Goal: Information Seeking & Learning: Learn about a topic

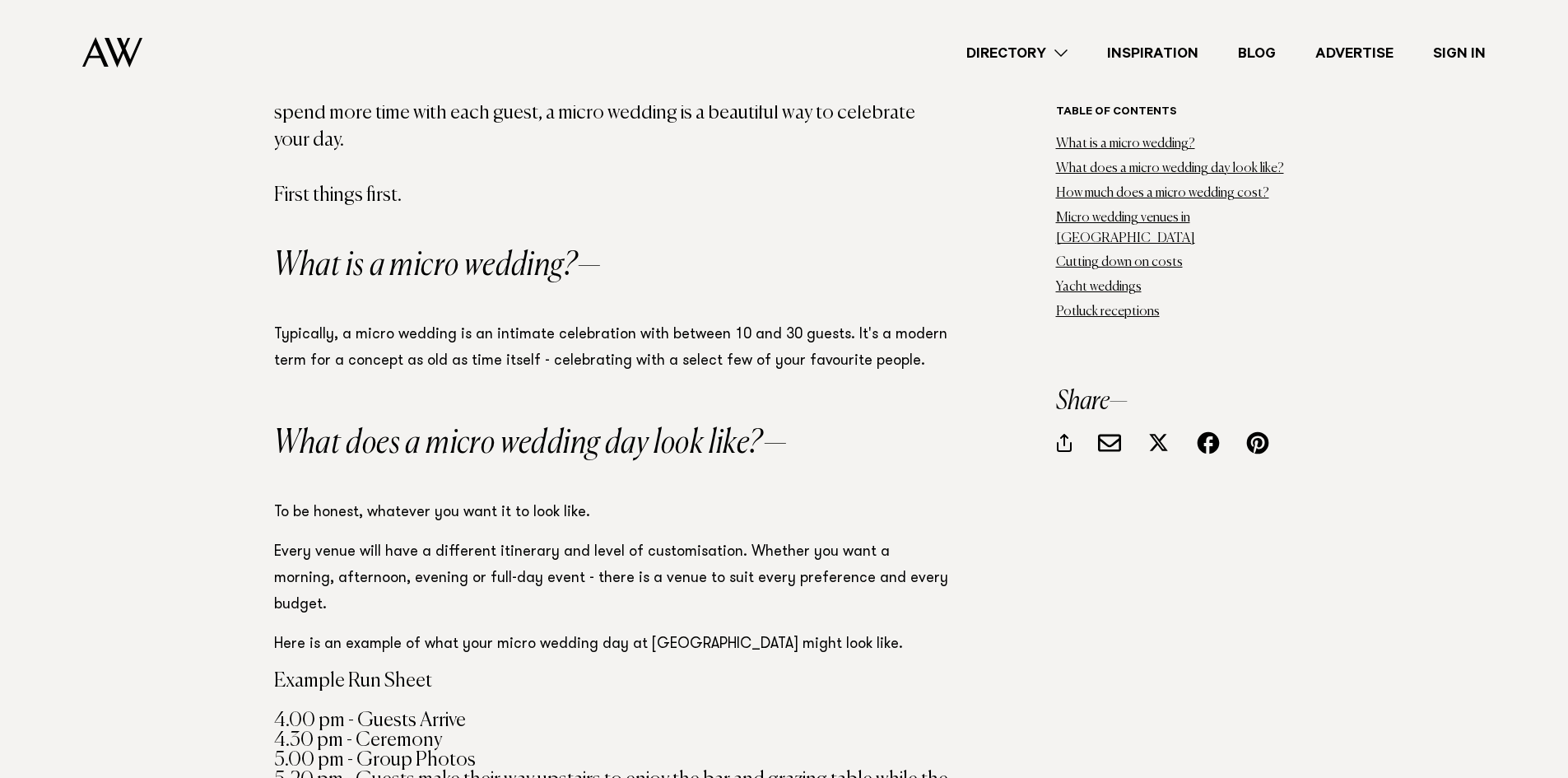
scroll to position [1235, 0]
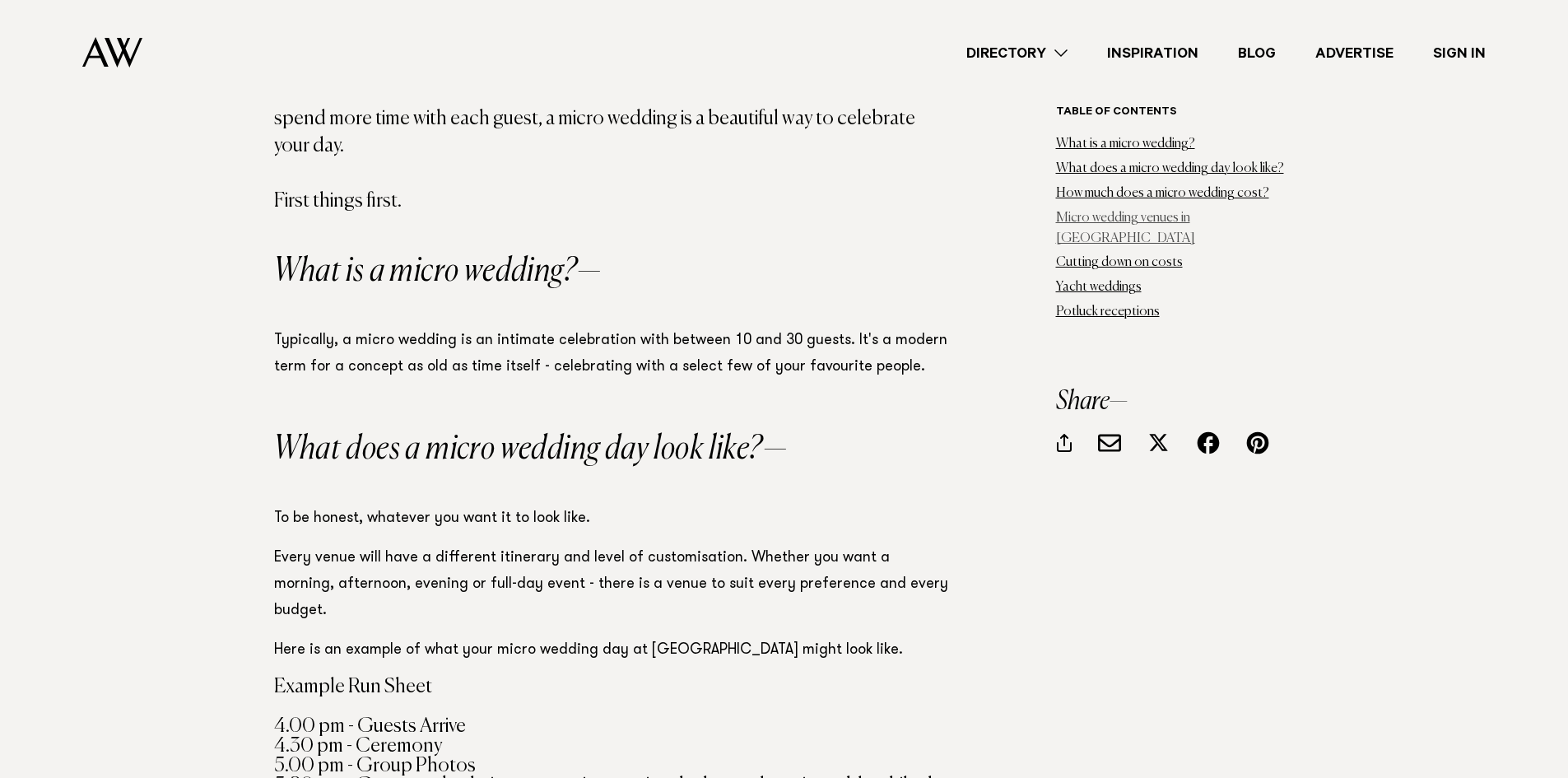
click at [1144, 216] on link "Micro wedding venues in Auckland" at bounding box center [1125, 228] width 139 height 34
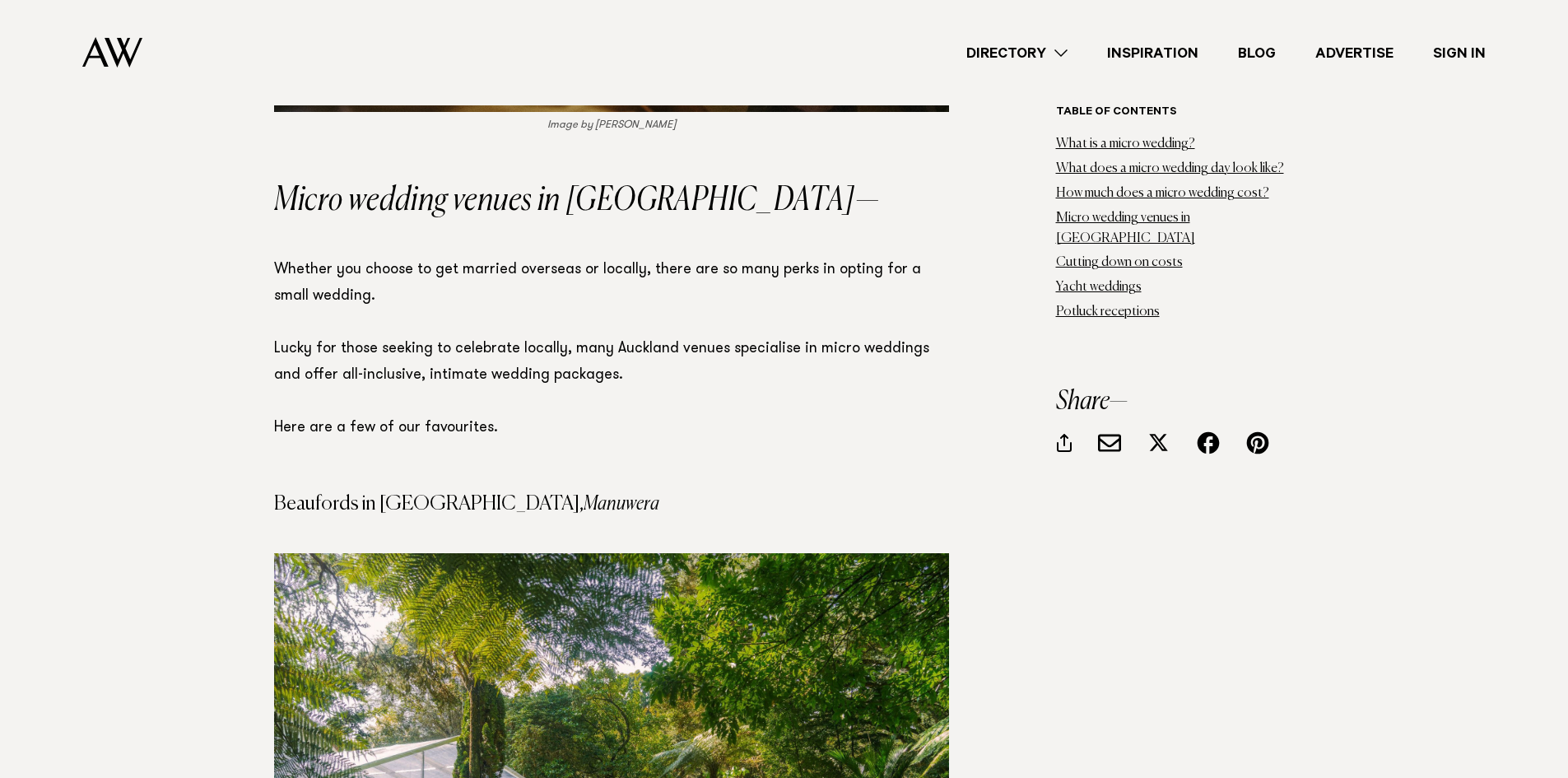
scroll to position [4981, 0]
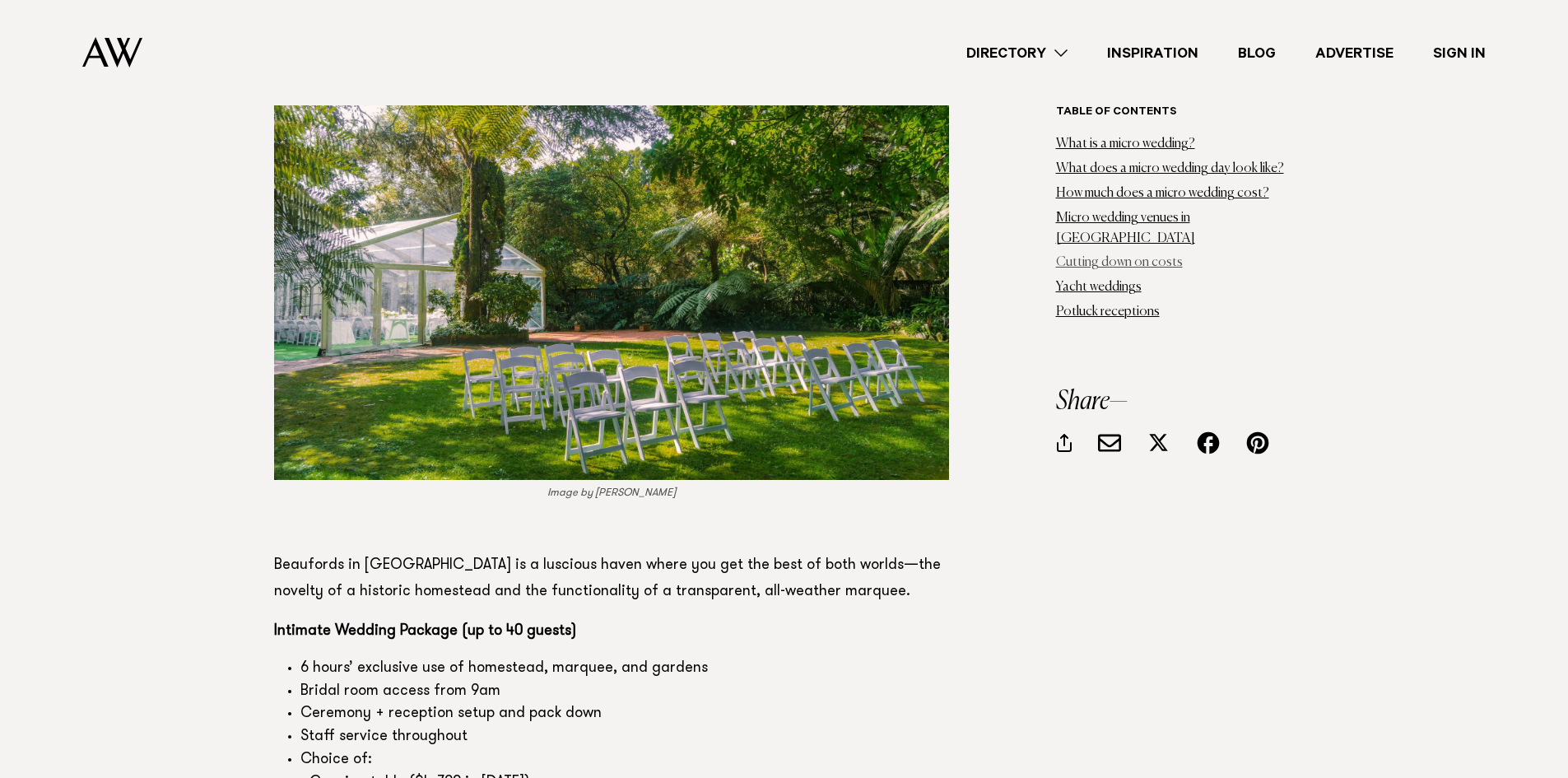
click at [1107, 256] on link "Cutting down on costs" at bounding box center [1119, 263] width 127 height 13
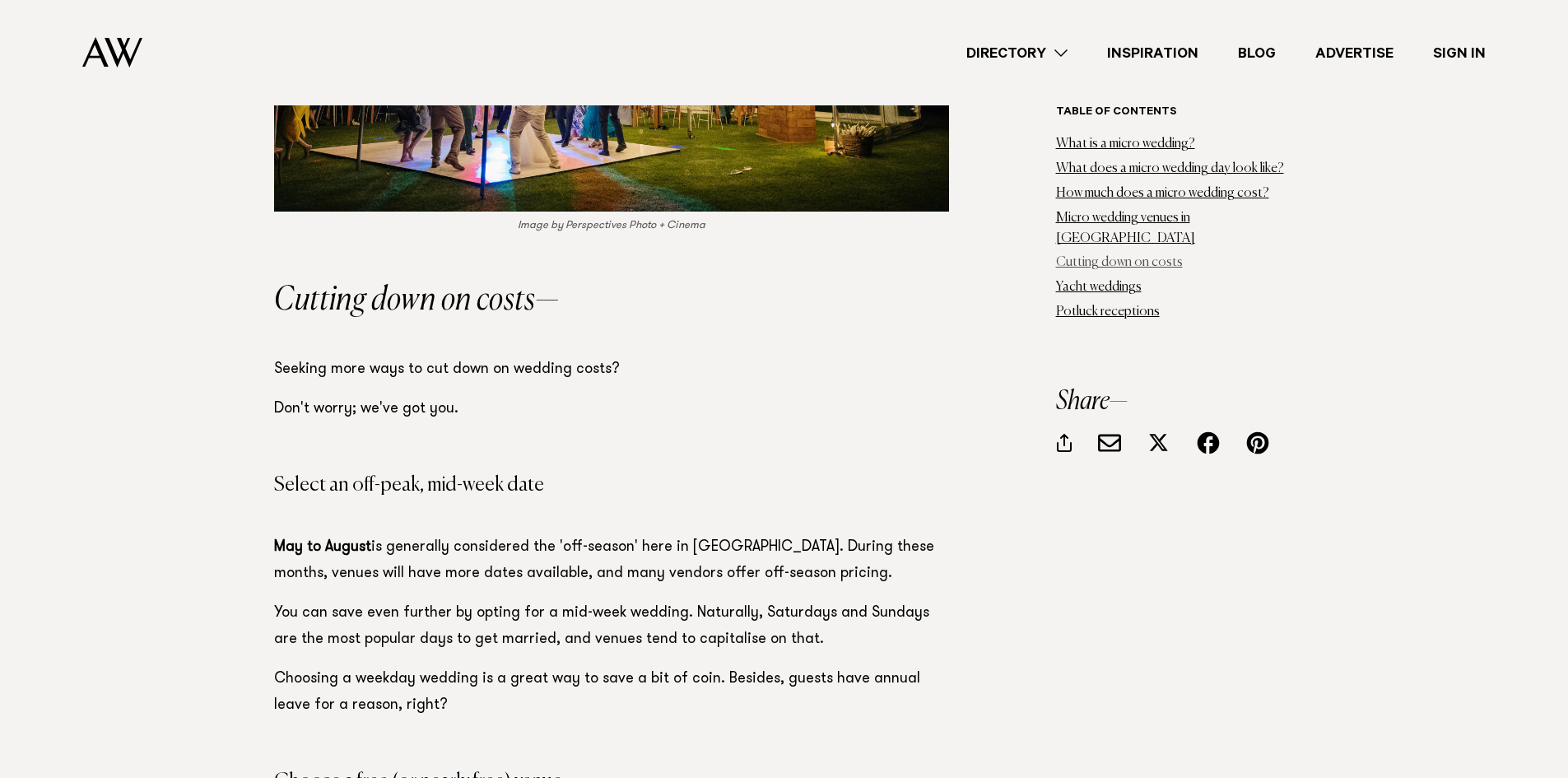
scroll to position [17274, 0]
drag, startPoint x: 306, startPoint y: 318, endPoint x: 383, endPoint y: 381, distance: 99.5
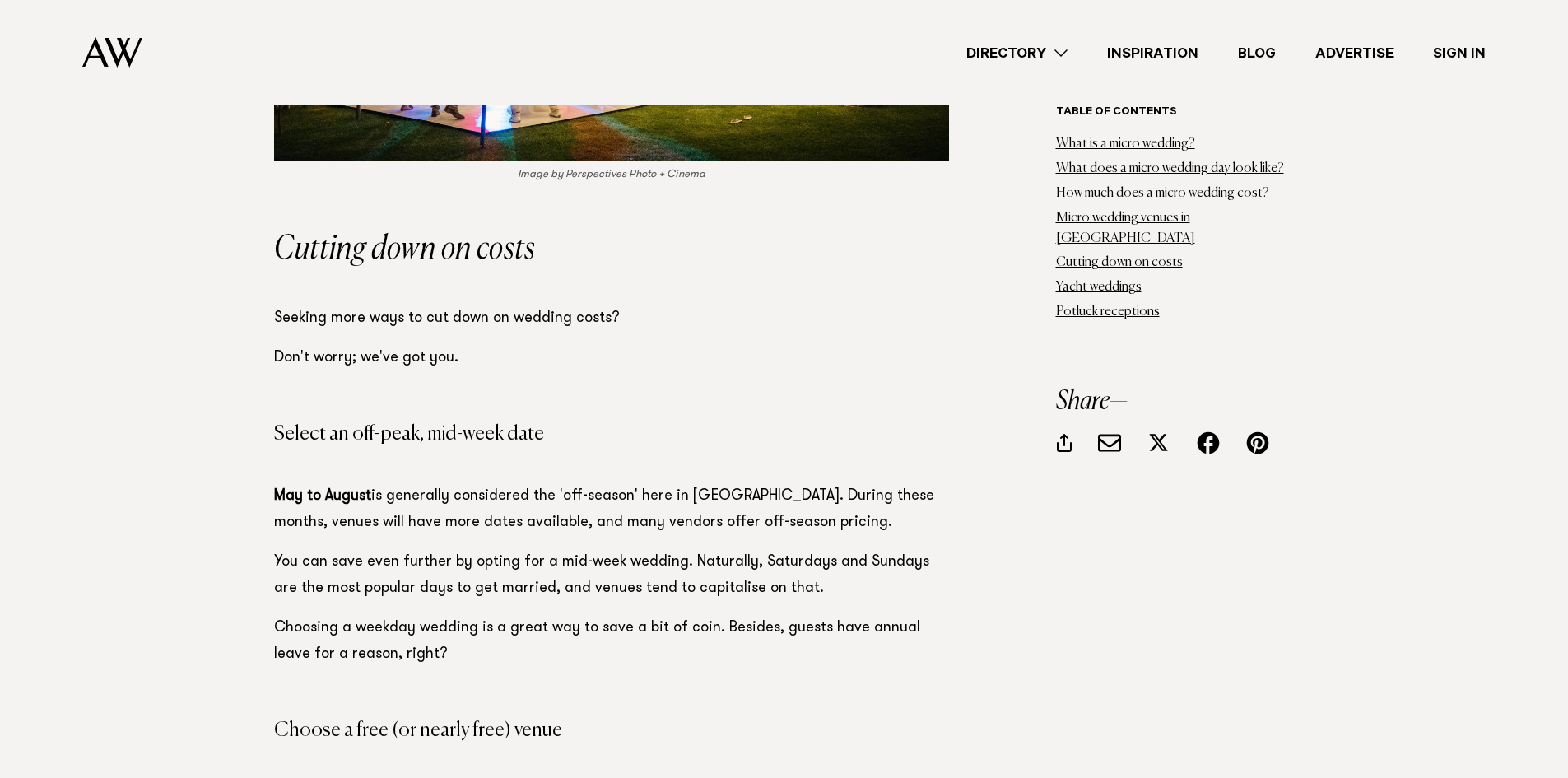
scroll to position [17604, 0]
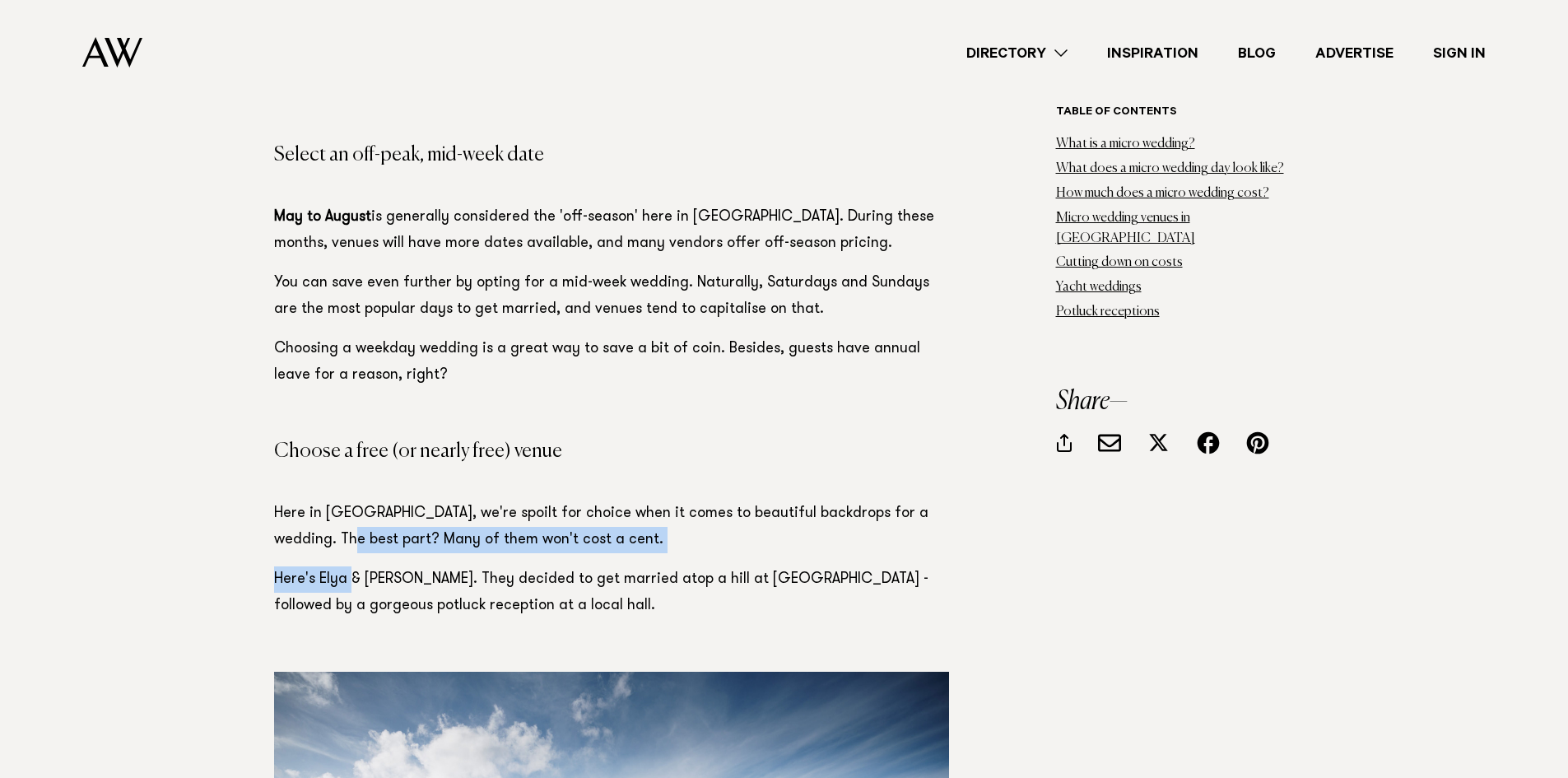
drag, startPoint x: 303, startPoint y: 372, endPoint x: 351, endPoint y: 383, distance: 49.2
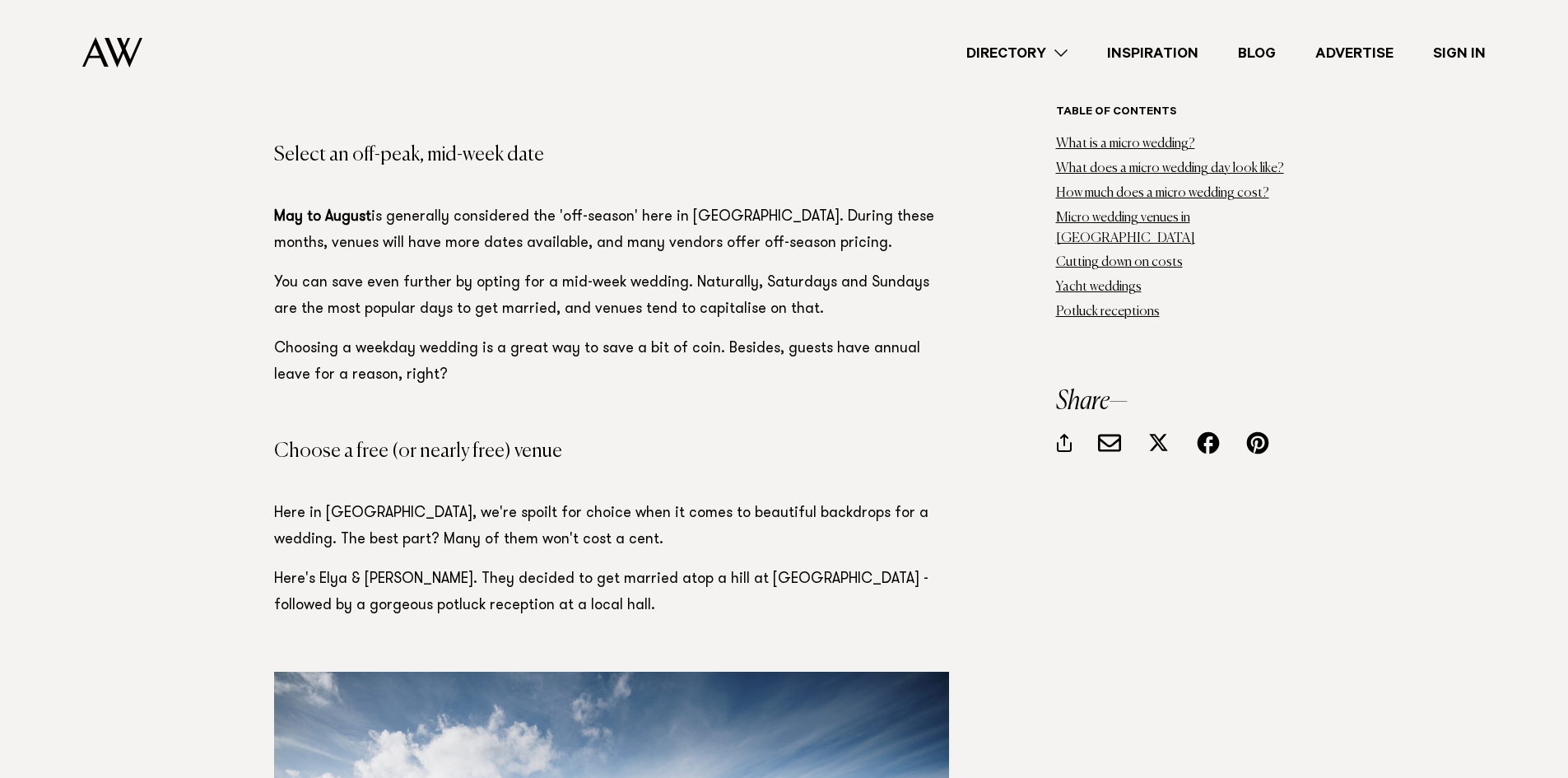
click at [421, 501] on p "Here in New Zealand, we're spoilt for choice when it comes to beautiful backdro…" at bounding box center [612, 527] width 675 height 53
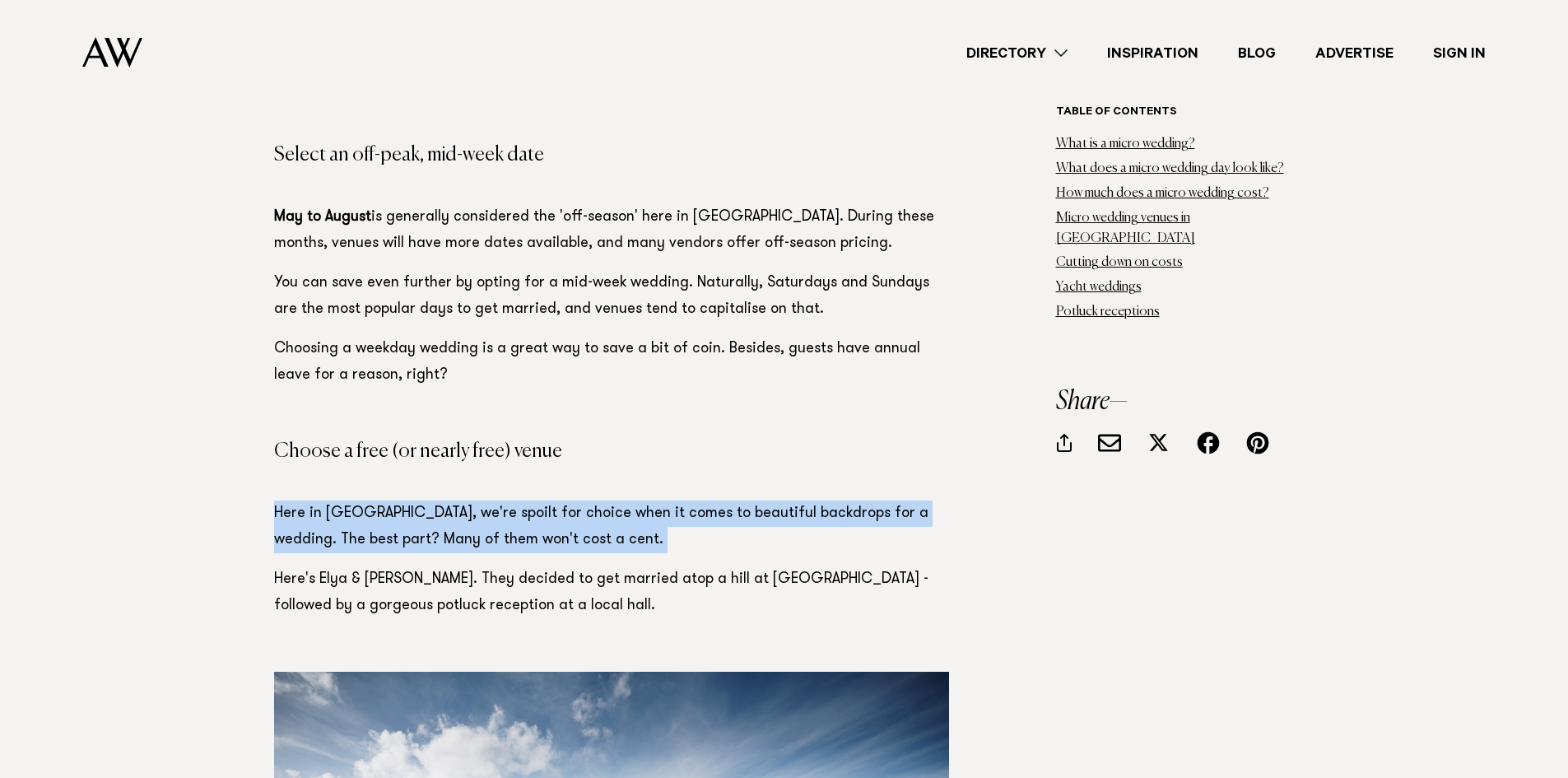
click at [421, 501] on p "Here in New Zealand, we're spoilt for choice when it comes to beautiful backdro…" at bounding box center [612, 527] width 675 height 53
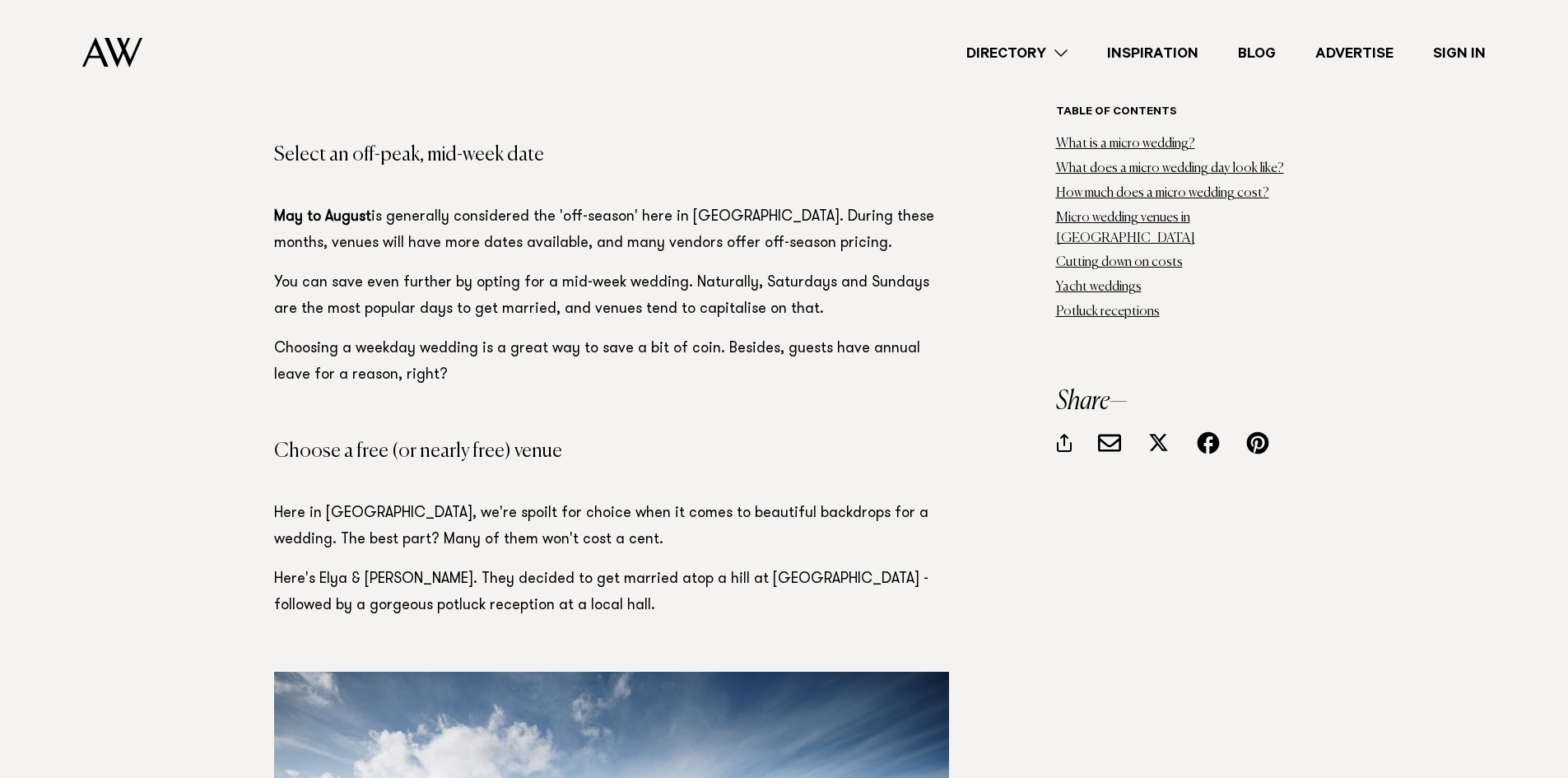
click at [485, 567] on p "Here's Elya & Tim. They decided to get married atop a hill at Waipu Cove - foll…" at bounding box center [612, 593] width 675 height 53
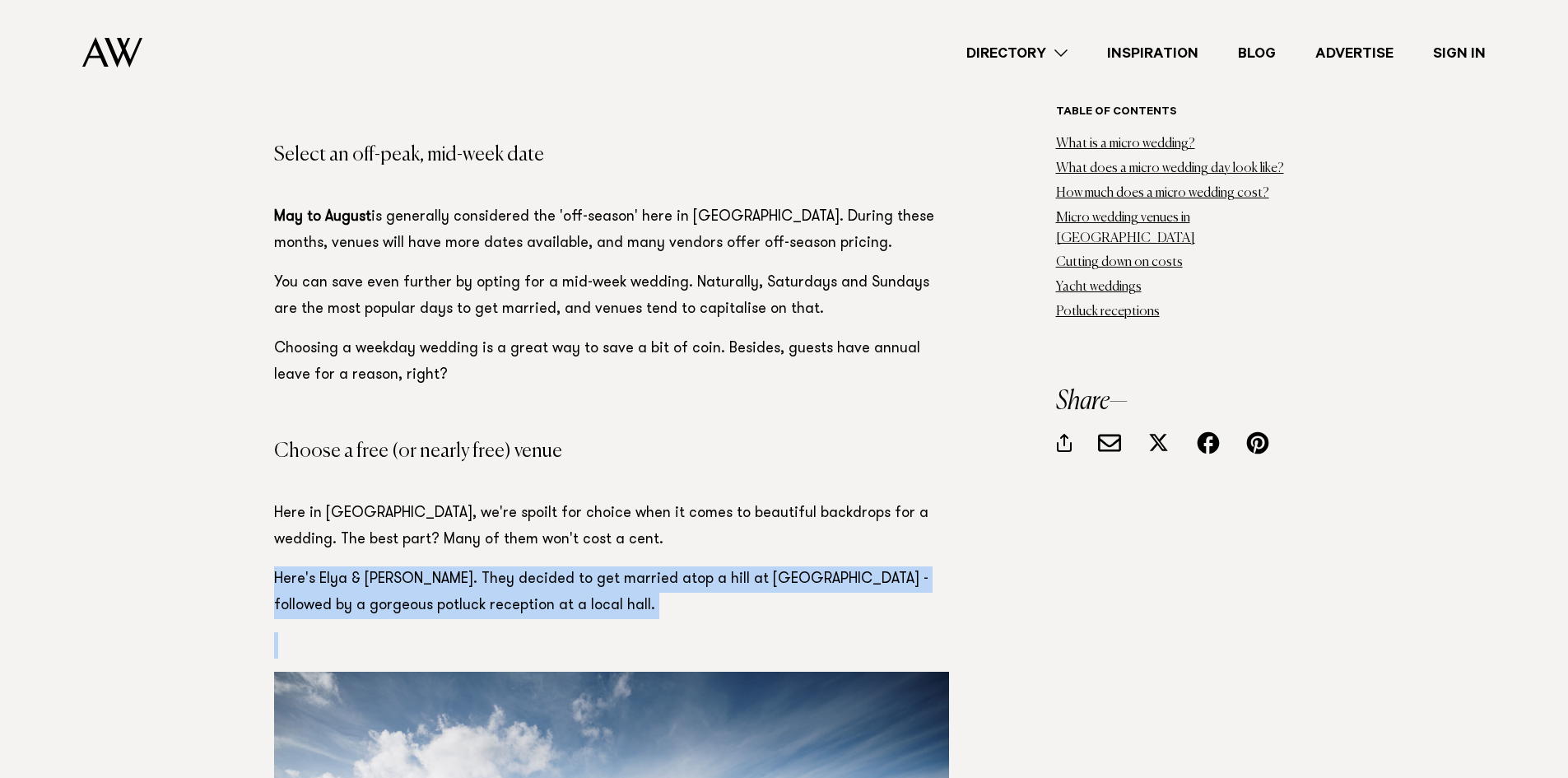
click at [485, 567] on p "Here's Elya & Tim. They decided to get married atop a hill at Waipu Cove - foll…" at bounding box center [612, 593] width 675 height 53
click at [401, 567] on p "Here's Elya & Tim. They decided to get married atop a hill at Waipu Cove - foll…" at bounding box center [612, 593] width 675 height 53
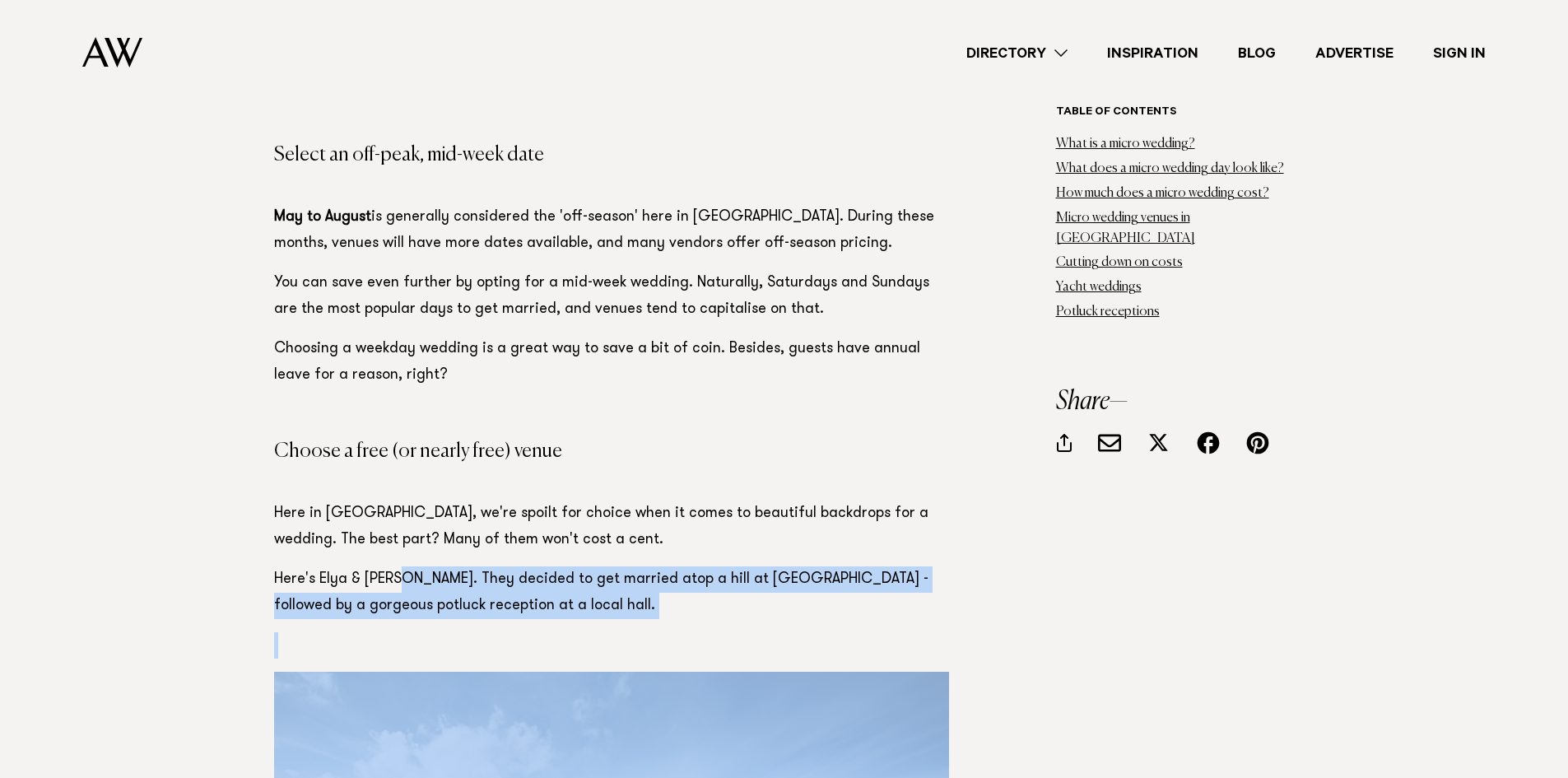
drag, startPoint x: 401, startPoint y: 403, endPoint x: 465, endPoint y: 445, distance: 76.6
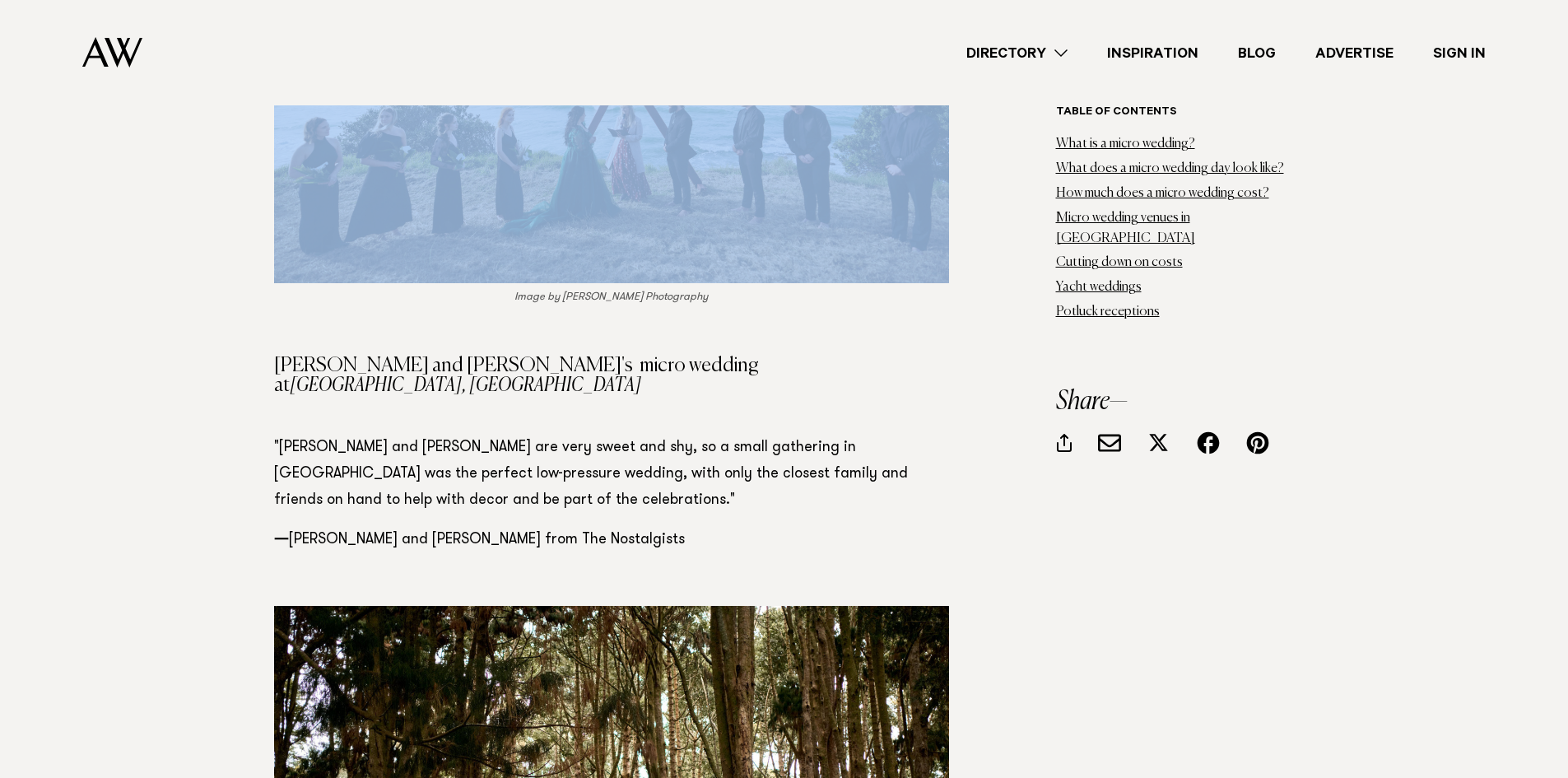
scroll to position [18427, 0]
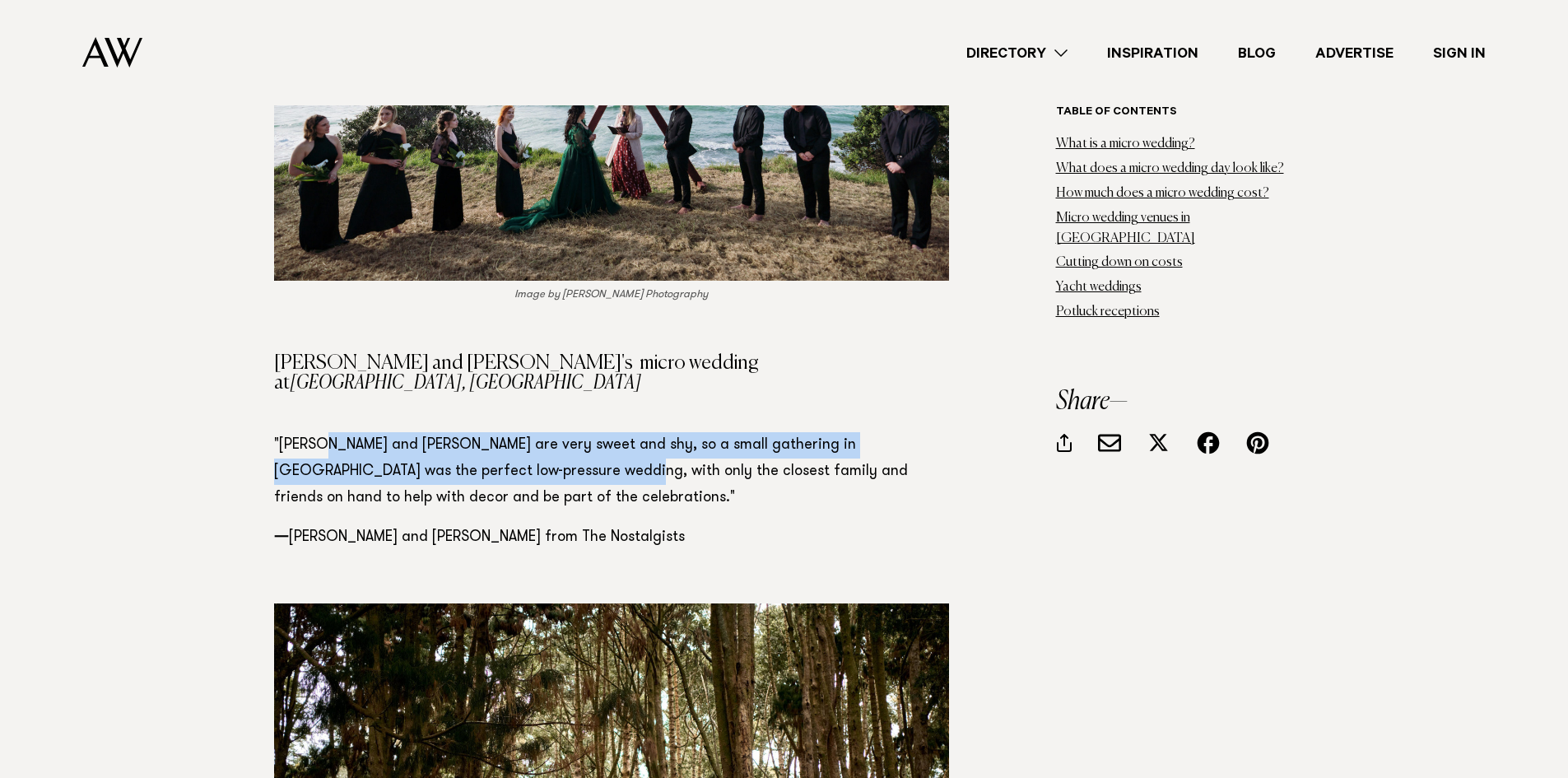
drag, startPoint x: 326, startPoint y: 253, endPoint x: 503, endPoint y: 271, distance: 177.9
click at [503, 433] on p ""Jenny and Peter are very sweet and shy, so a small gathering in Cornwall Park …" at bounding box center [612, 472] width 675 height 79
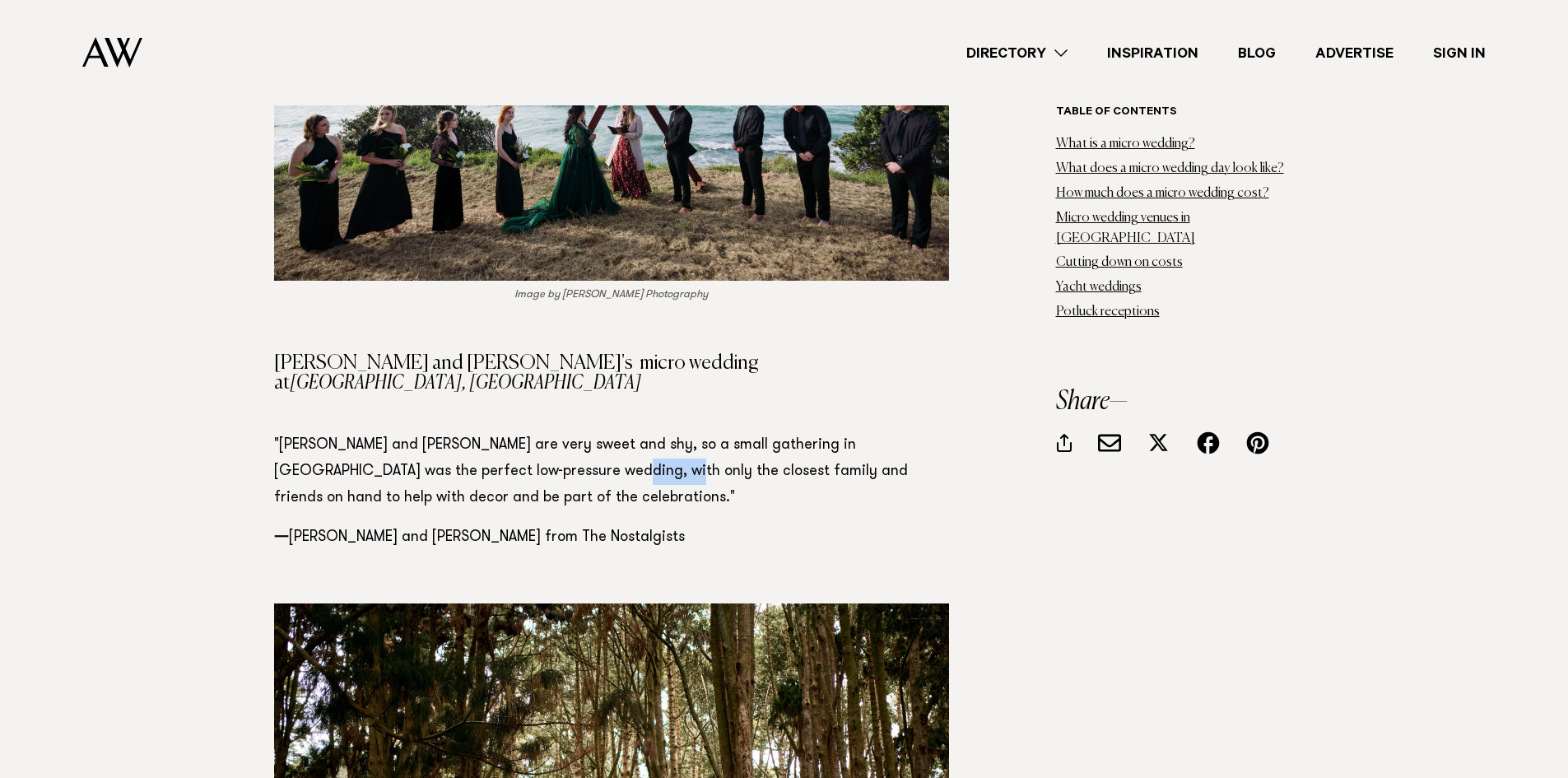
click at [503, 433] on p ""Jenny and Peter are very sweet and shy, so a small gathering in Cornwall Park …" at bounding box center [612, 472] width 675 height 79
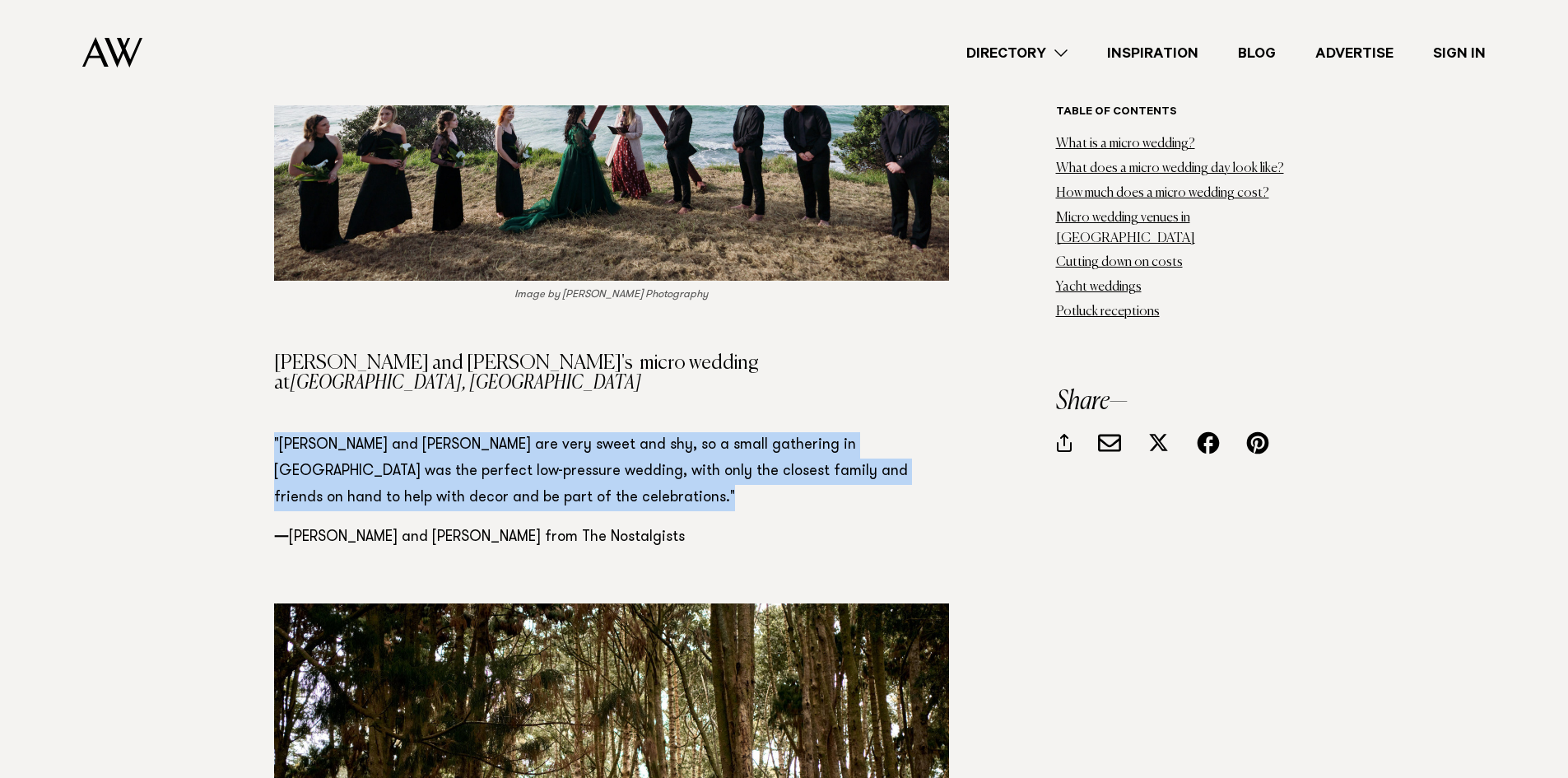
click at [503, 433] on p ""Jenny and Peter are very sweet and shy, so a small gathering in Cornwall Park …" at bounding box center [612, 472] width 675 height 79
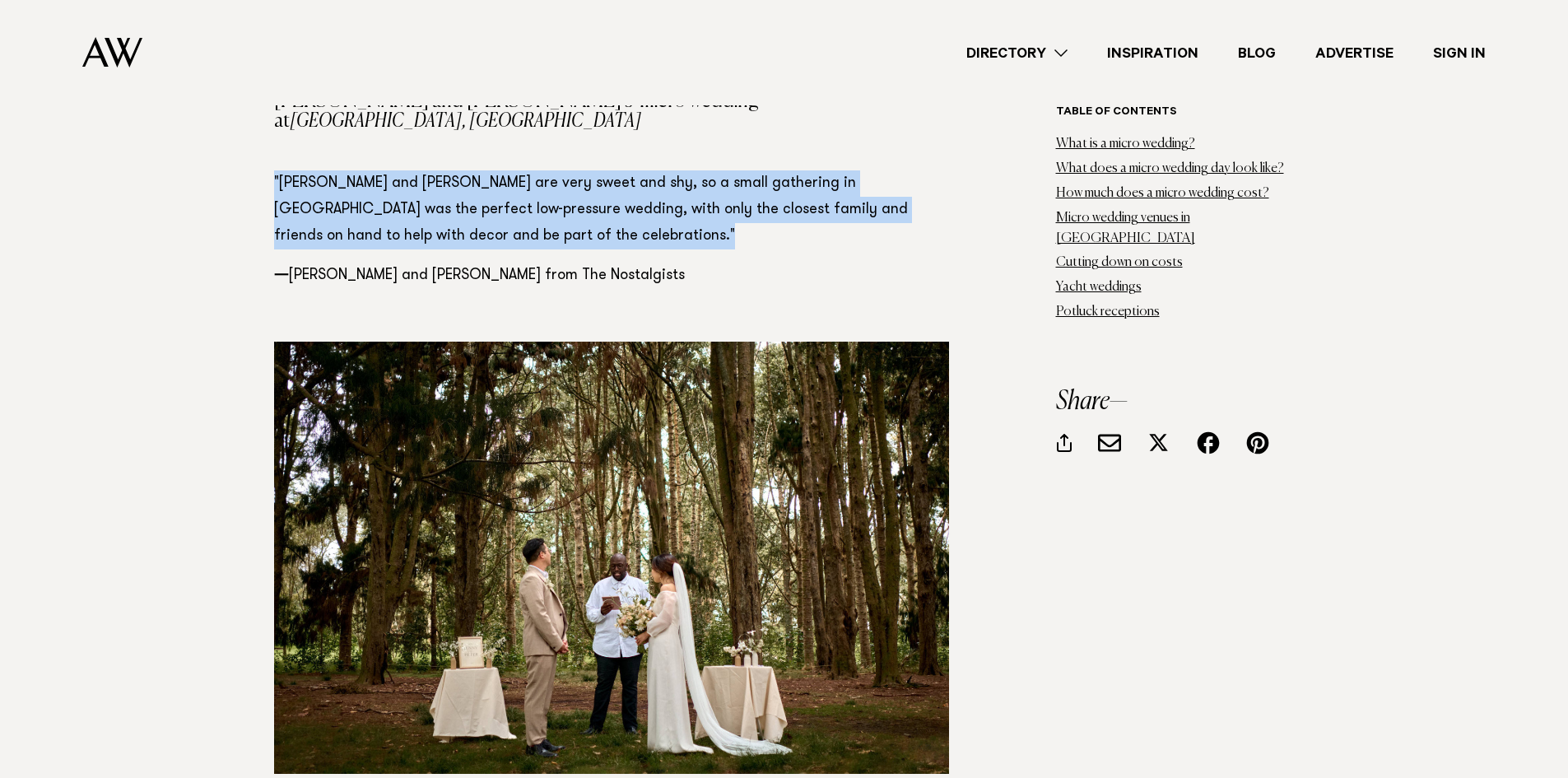
scroll to position [18840, 0]
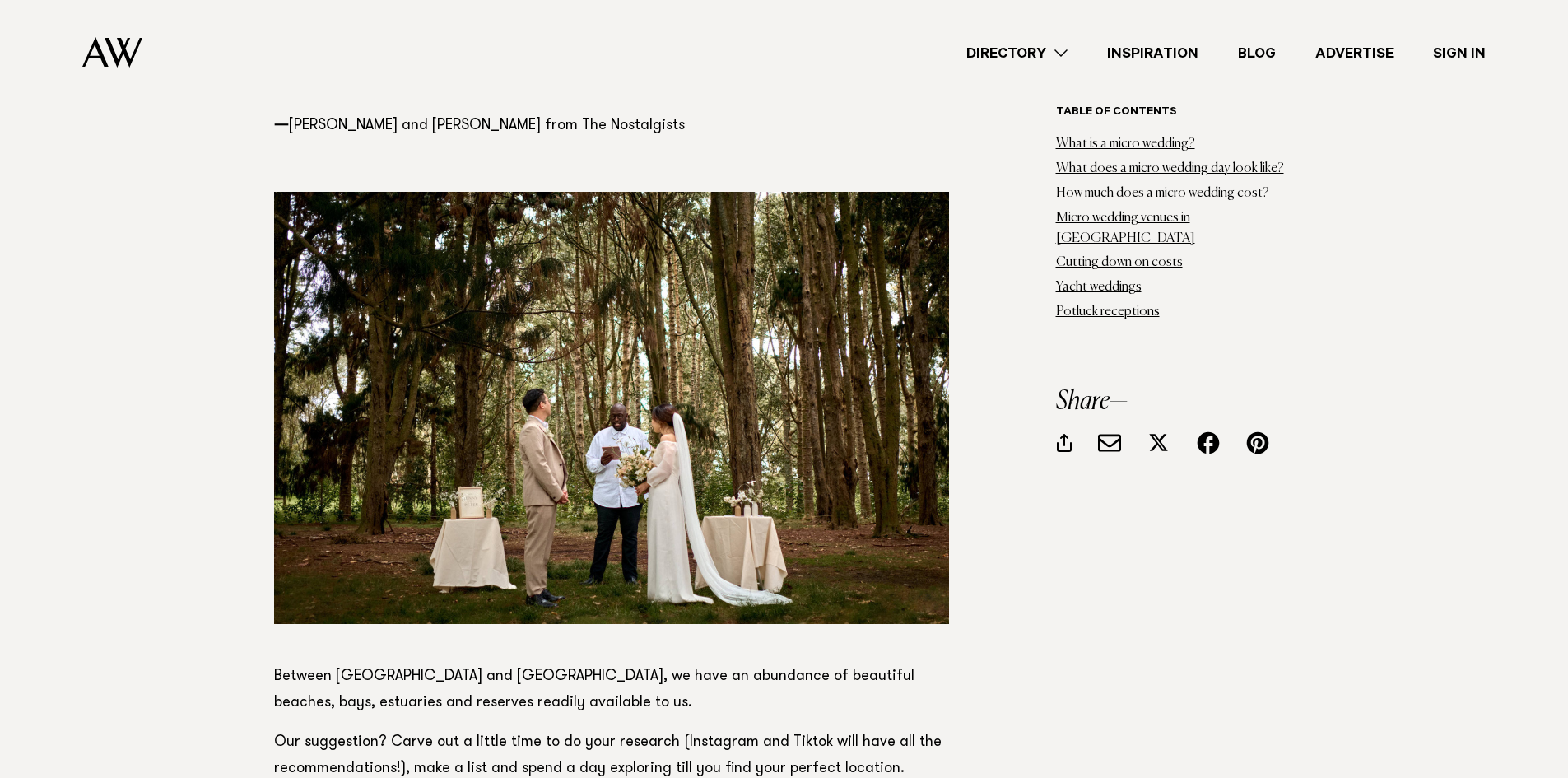
click at [408, 730] on p "Our suggestion? Carve out a little time to do your research (Instagram and Tikt…" at bounding box center [612, 756] width 675 height 53
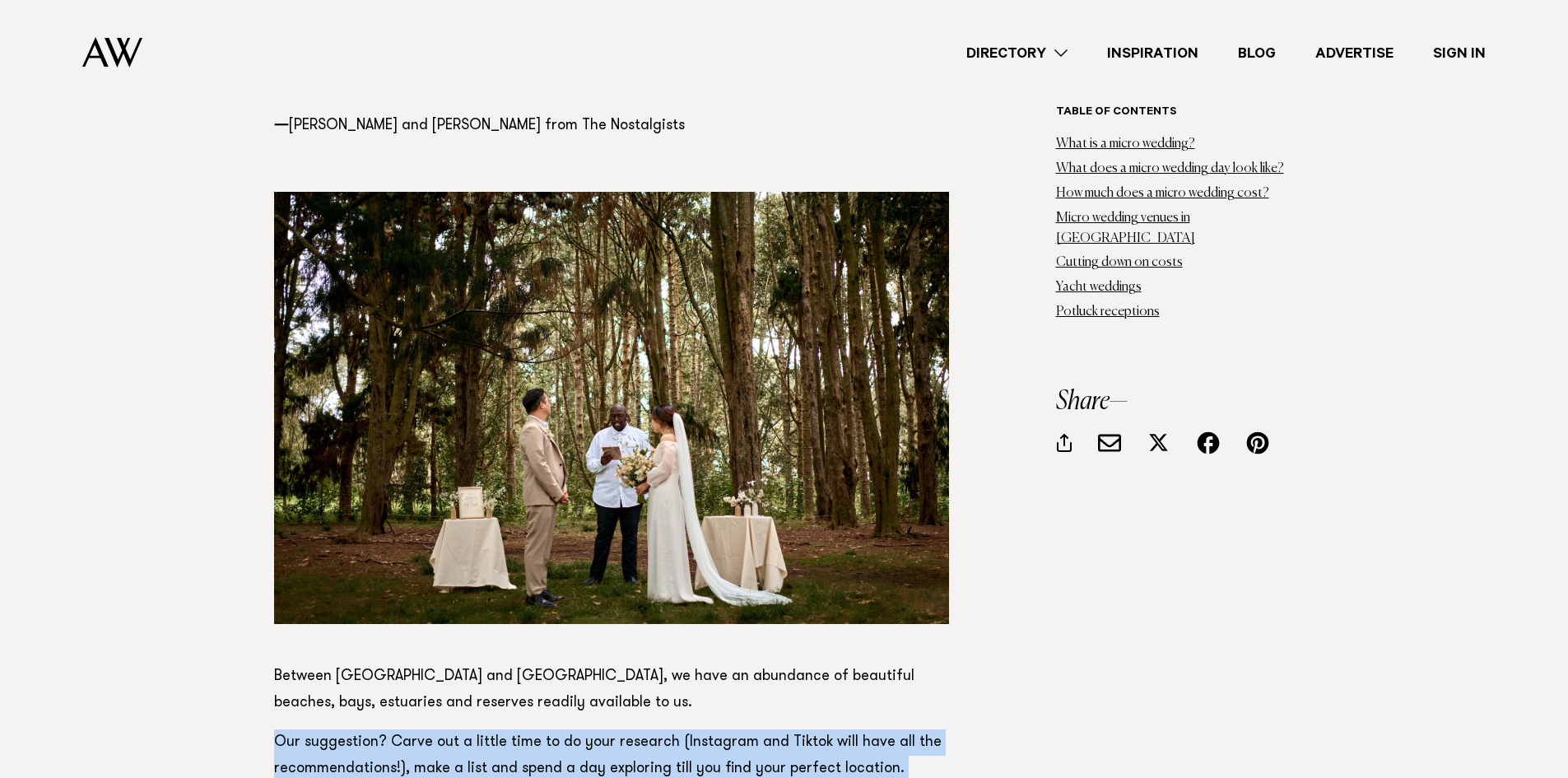
click at [408, 730] on p "Our suggestion? Carve out a little time to do your research (Instagram and Tikt…" at bounding box center [612, 756] width 675 height 53
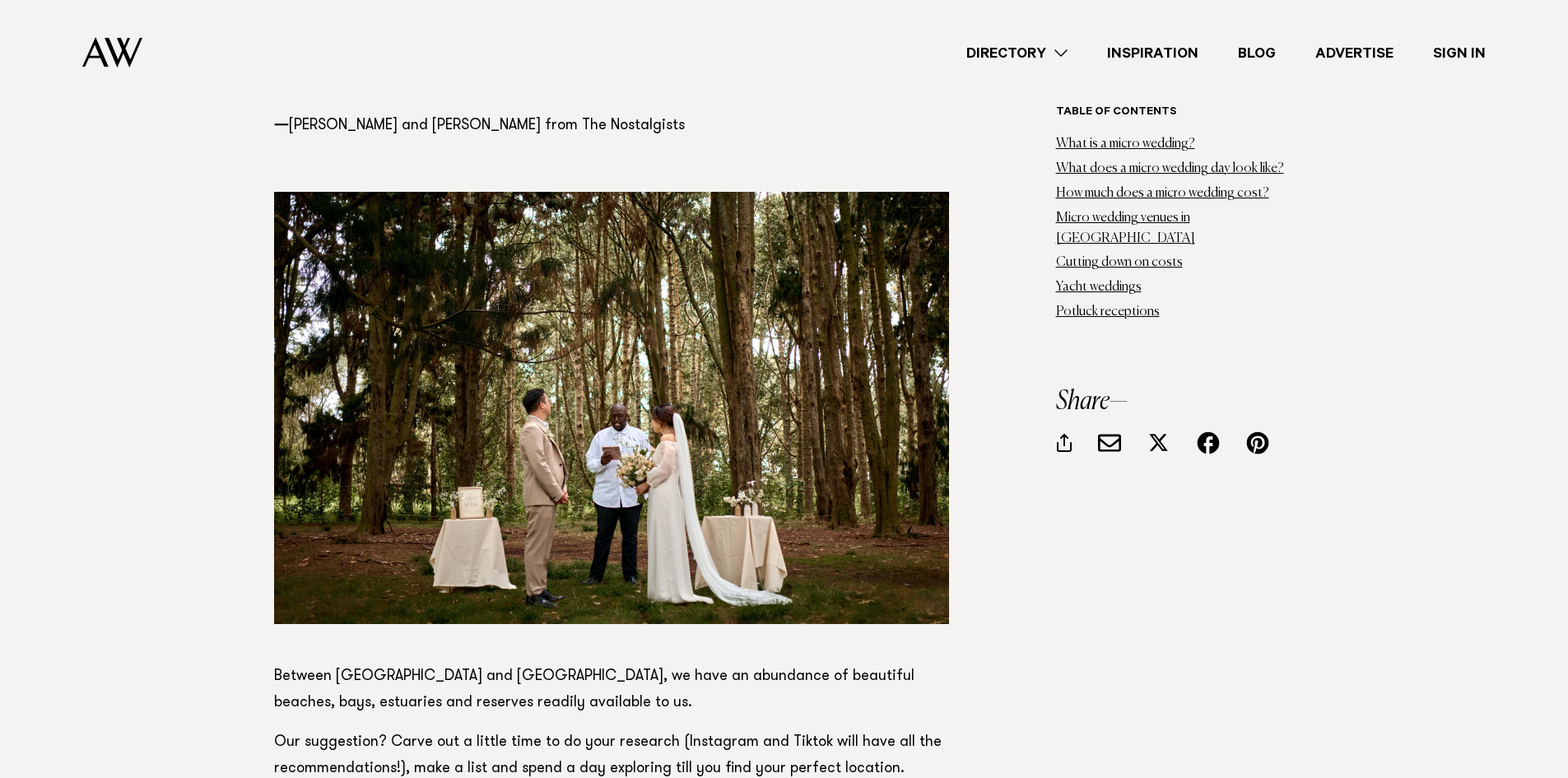
click at [470, 663] on p "Between Auckland and Northland, we have an abundance of beautiful beaches, bays…" at bounding box center [612, 690] width 675 height 53
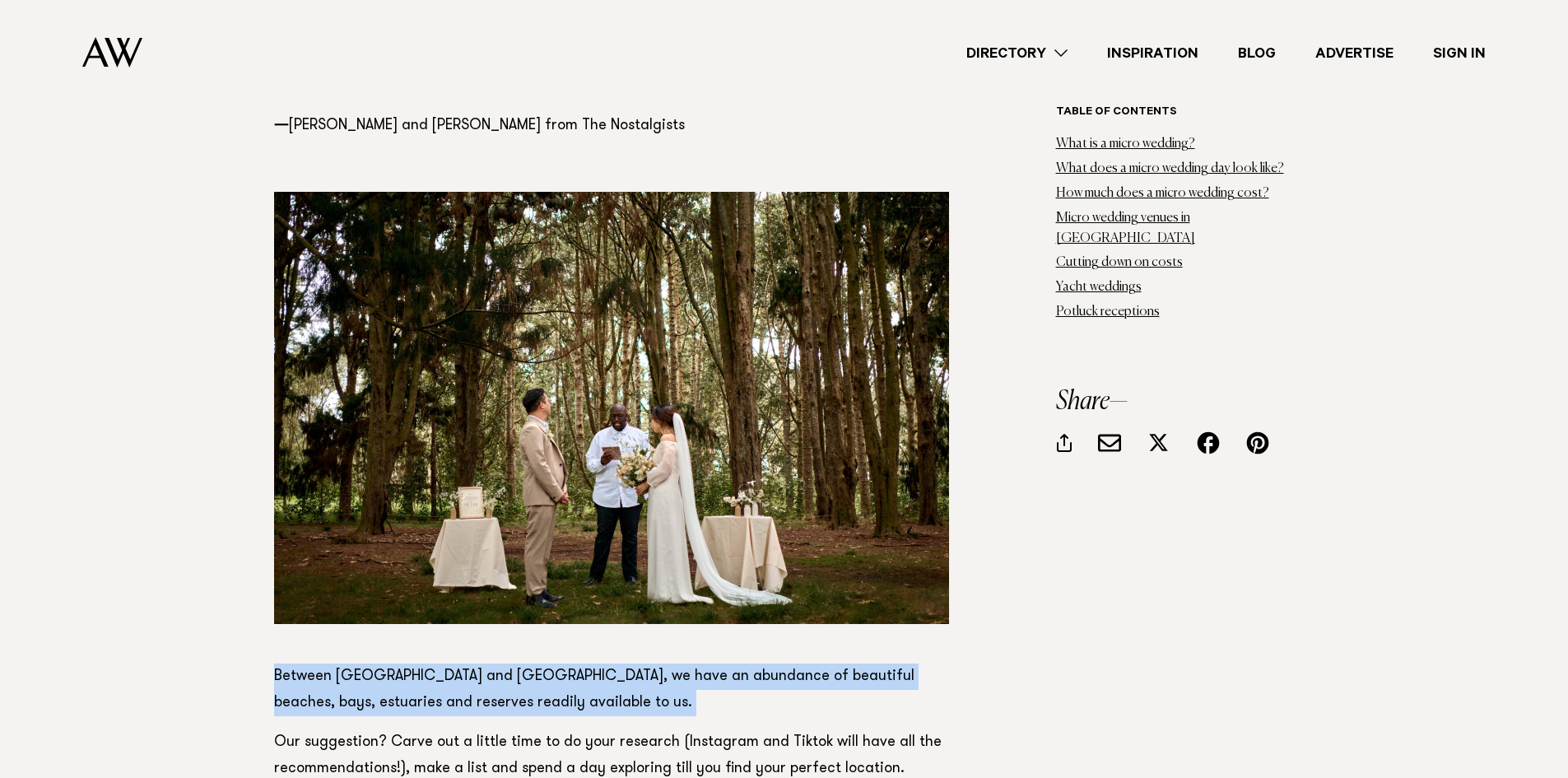
click at [470, 663] on p "Between Auckland and Northland, we have an abundance of beautiful beaches, bays…" at bounding box center [612, 690] width 675 height 53
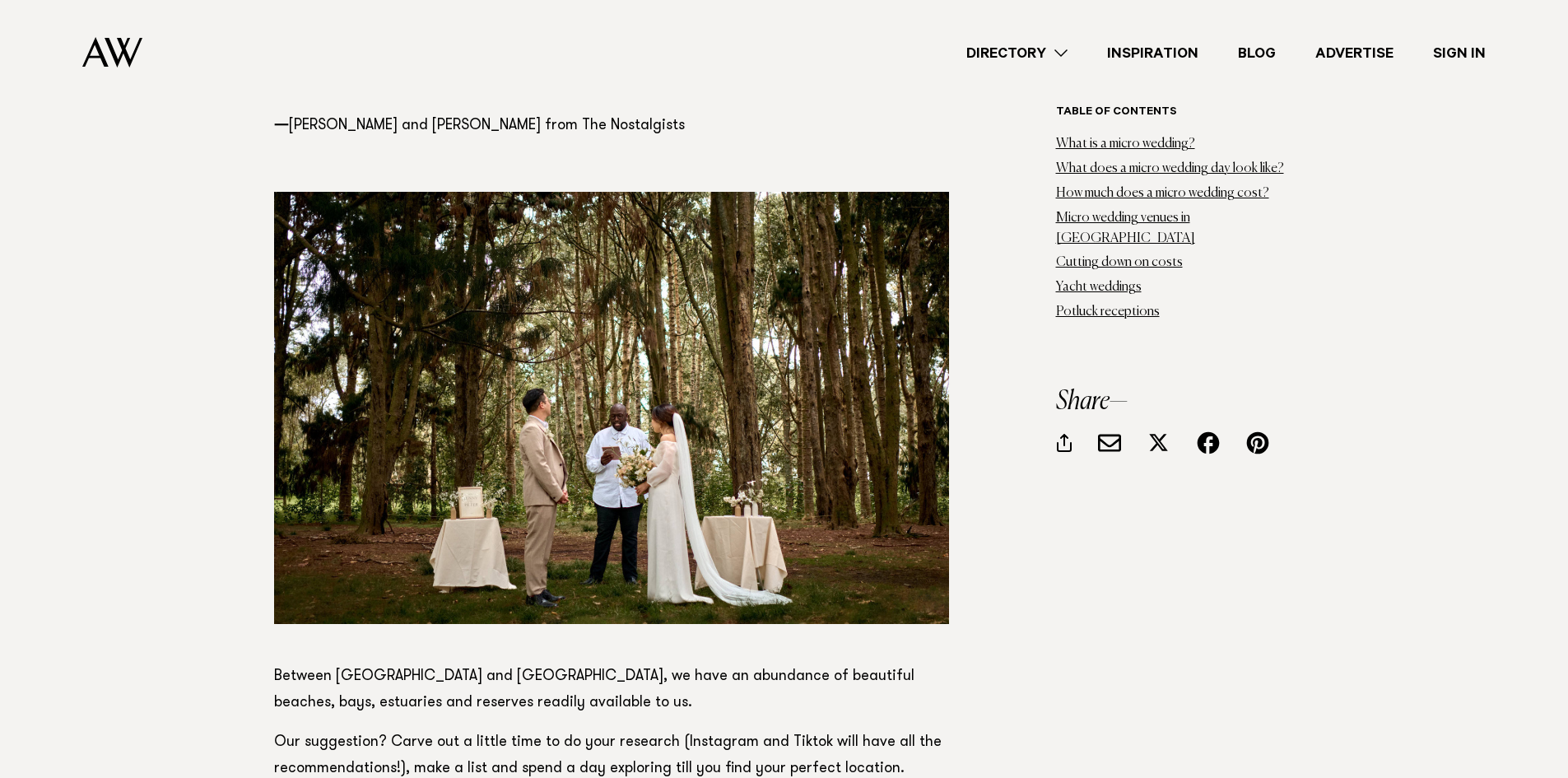
click at [474, 730] on p "Our suggestion? Carve out a little time to do your research (Instagram and Tikt…" at bounding box center [612, 756] width 675 height 53
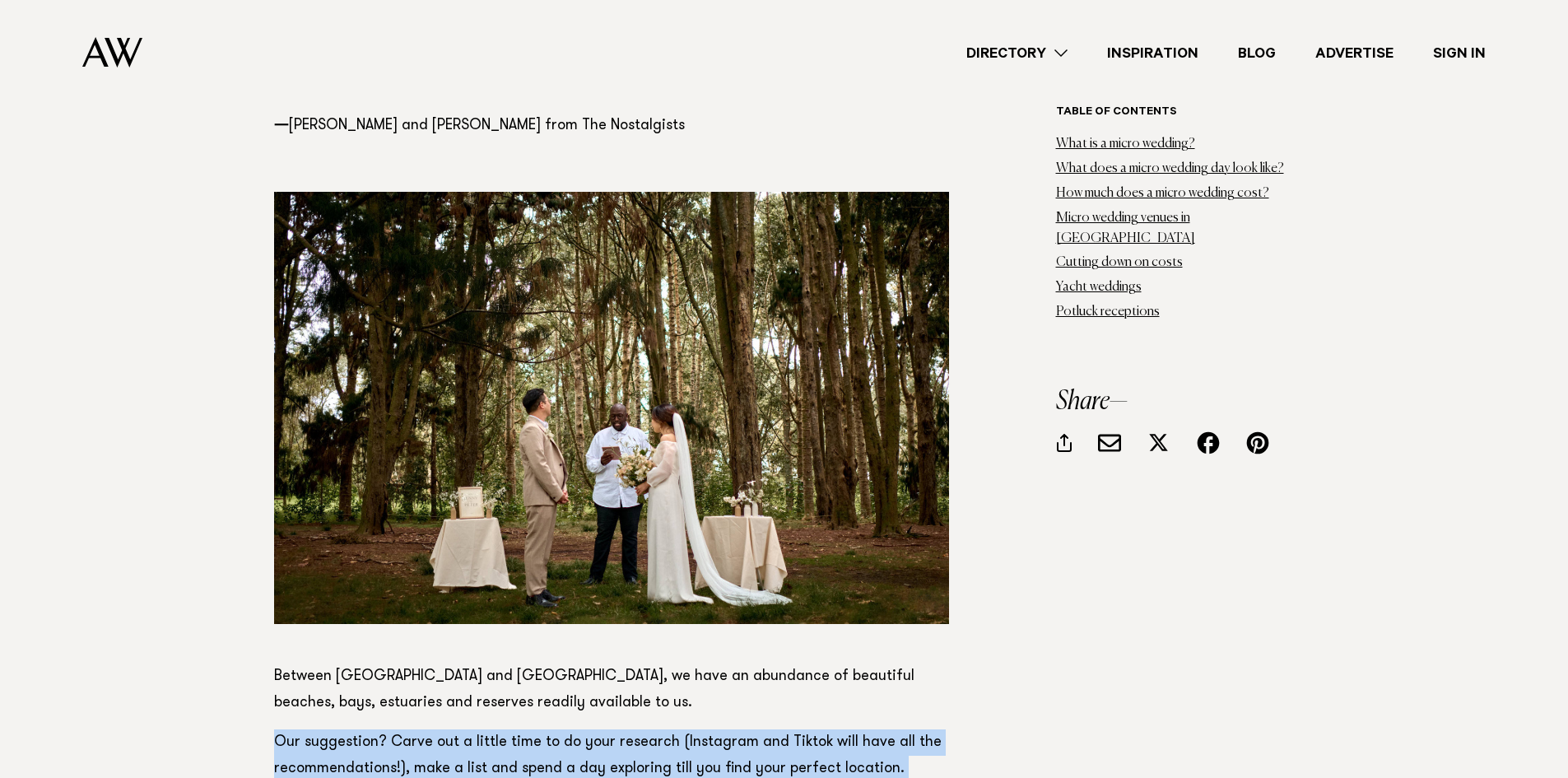
click at [474, 730] on p "Our suggestion? Carve out a little time to do your research (Instagram and Tikt…" at bounding box center [612, 756] width 675 height 53
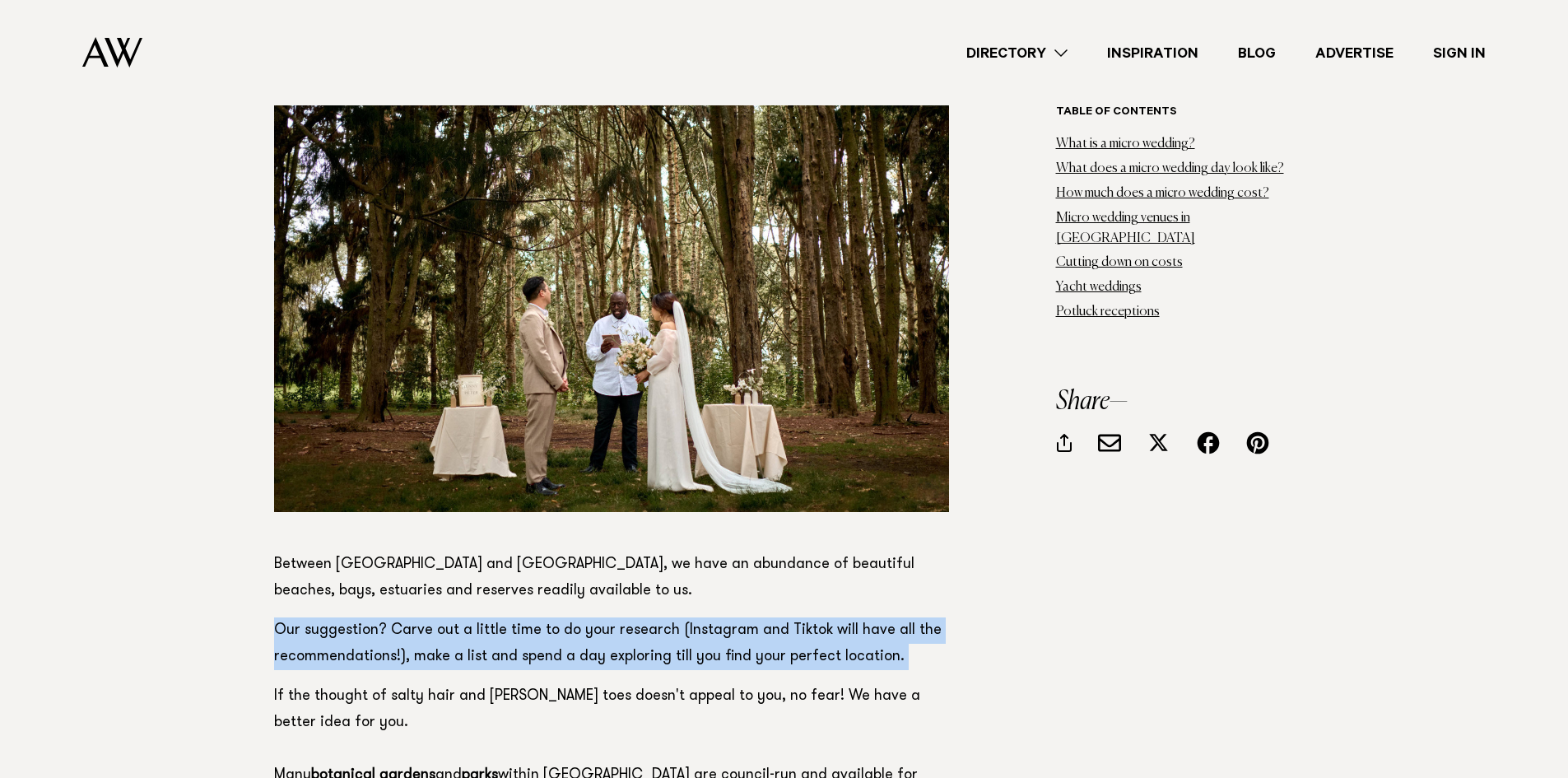
scroll to position [19004, 0]
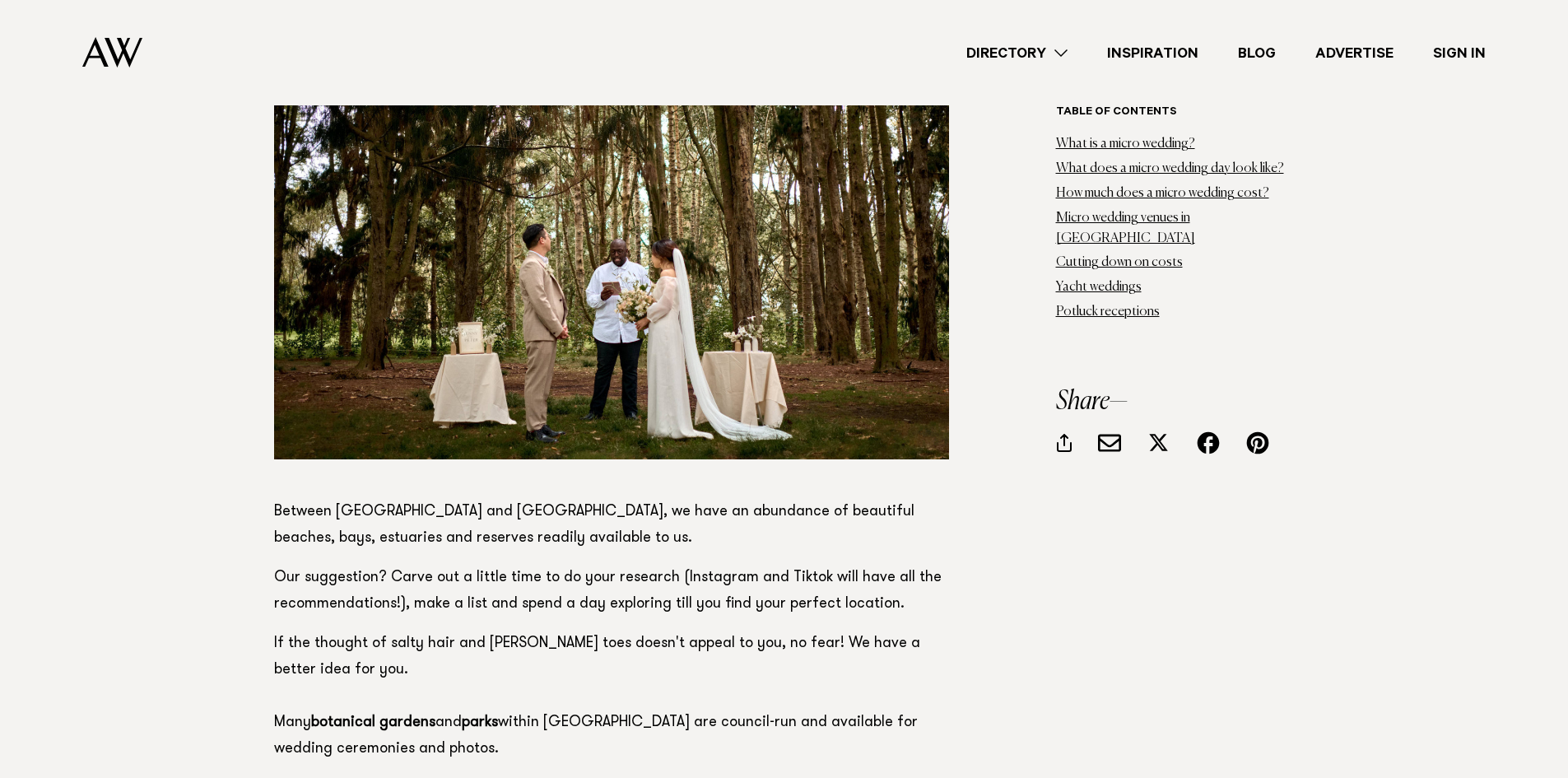
click at [474, 631] on p "If the thought of salty hair and sandy toes doesn't appeal to you, no fear! We …" at bounding box center [612, 696] width 675 height 132
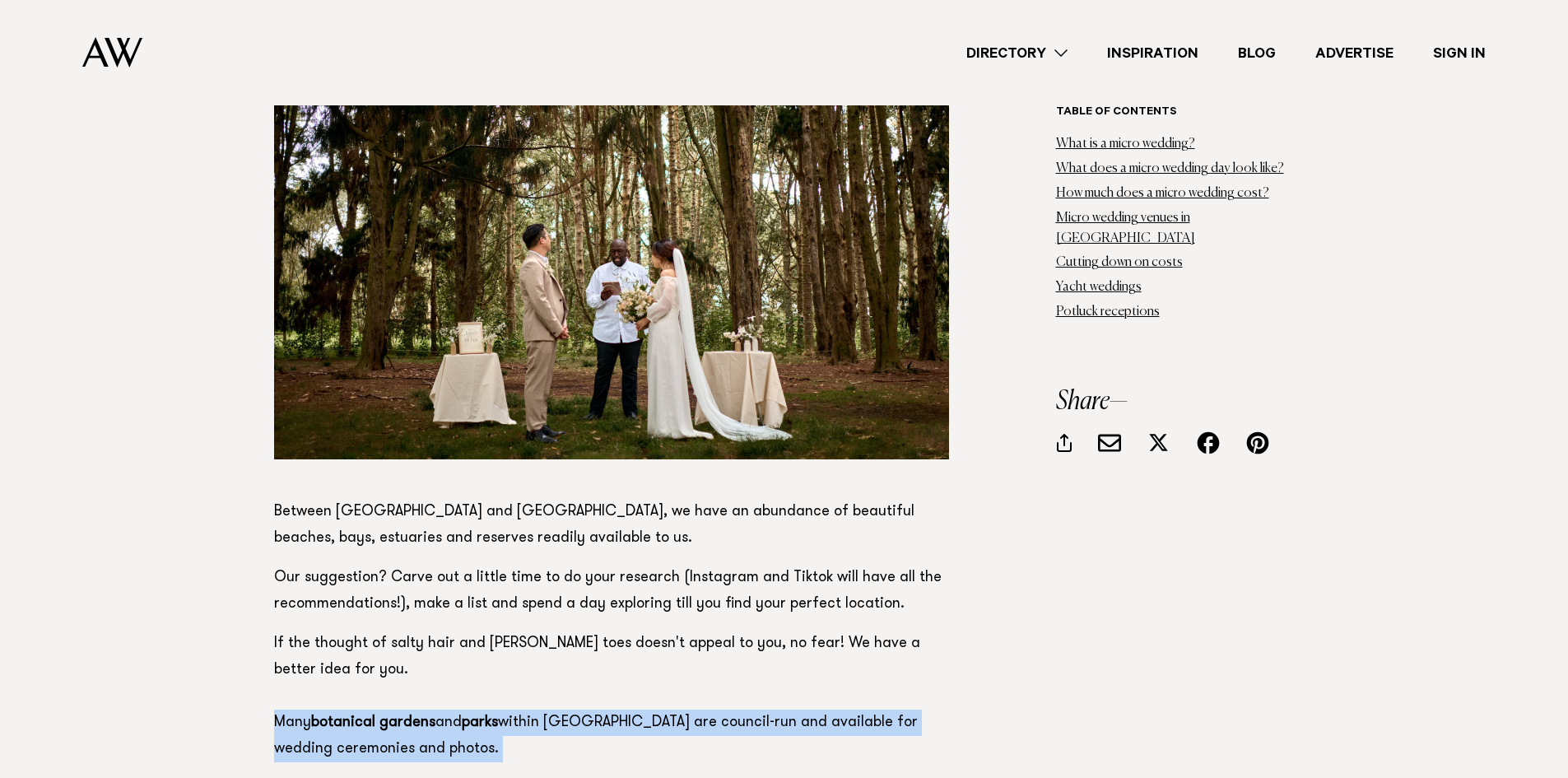
click at [474, 631] on p "If the thought of salty hair and sandy toes doesn't appeal to you, no fear! We …" at bounding box center [612, 696] width 675 height 132
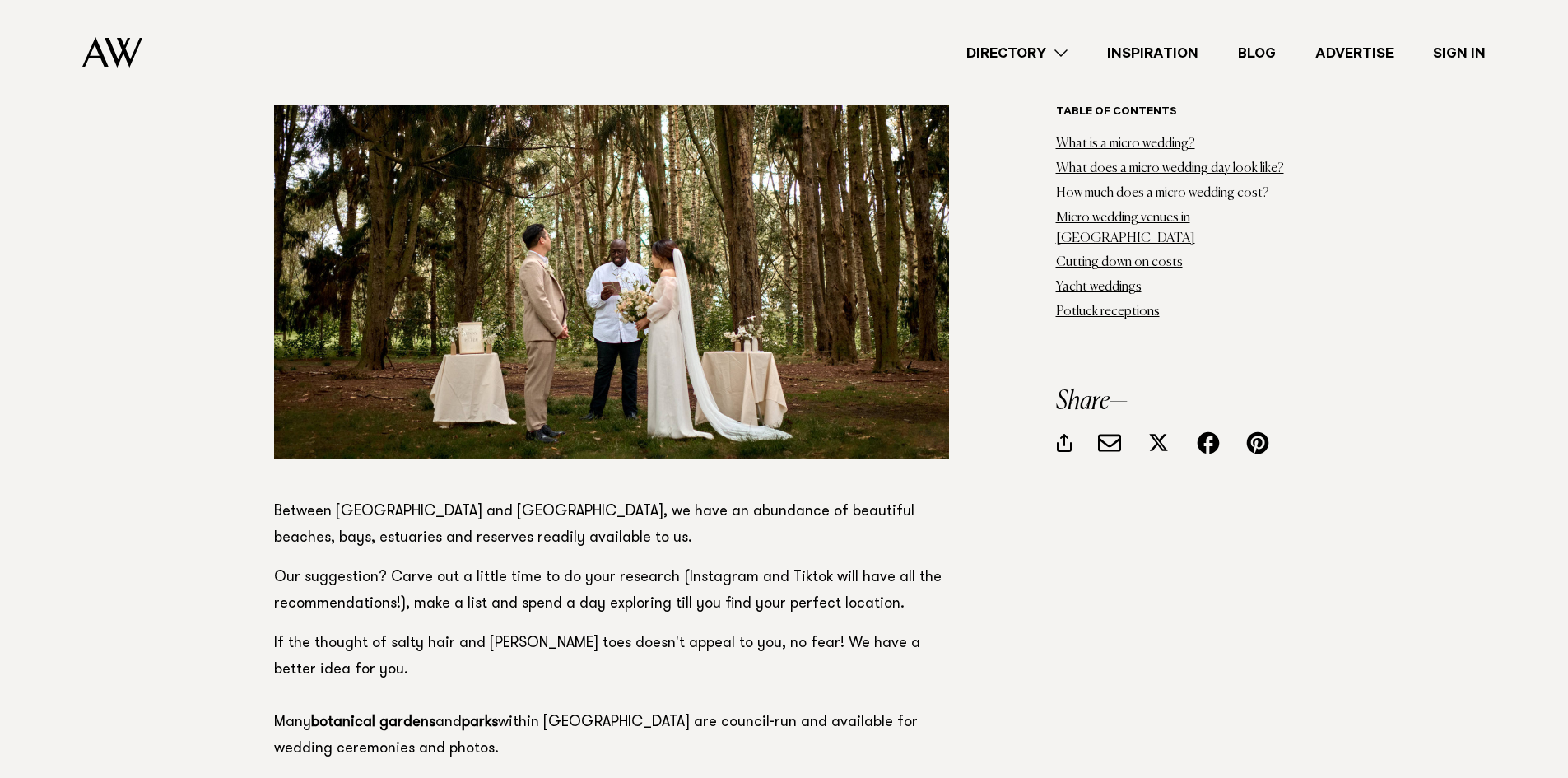
click at [499, 775] on p "Often, all you have to do is apply for a permit! Hack of the century? We think …" at bounding box center [612, 788] width 675 height 26
click at [573, 631] on p "If the thought of salty hair and sandy toes doesn't appeal to you, no fear! We …" at bounding box center [612, 696] width 675 height 132
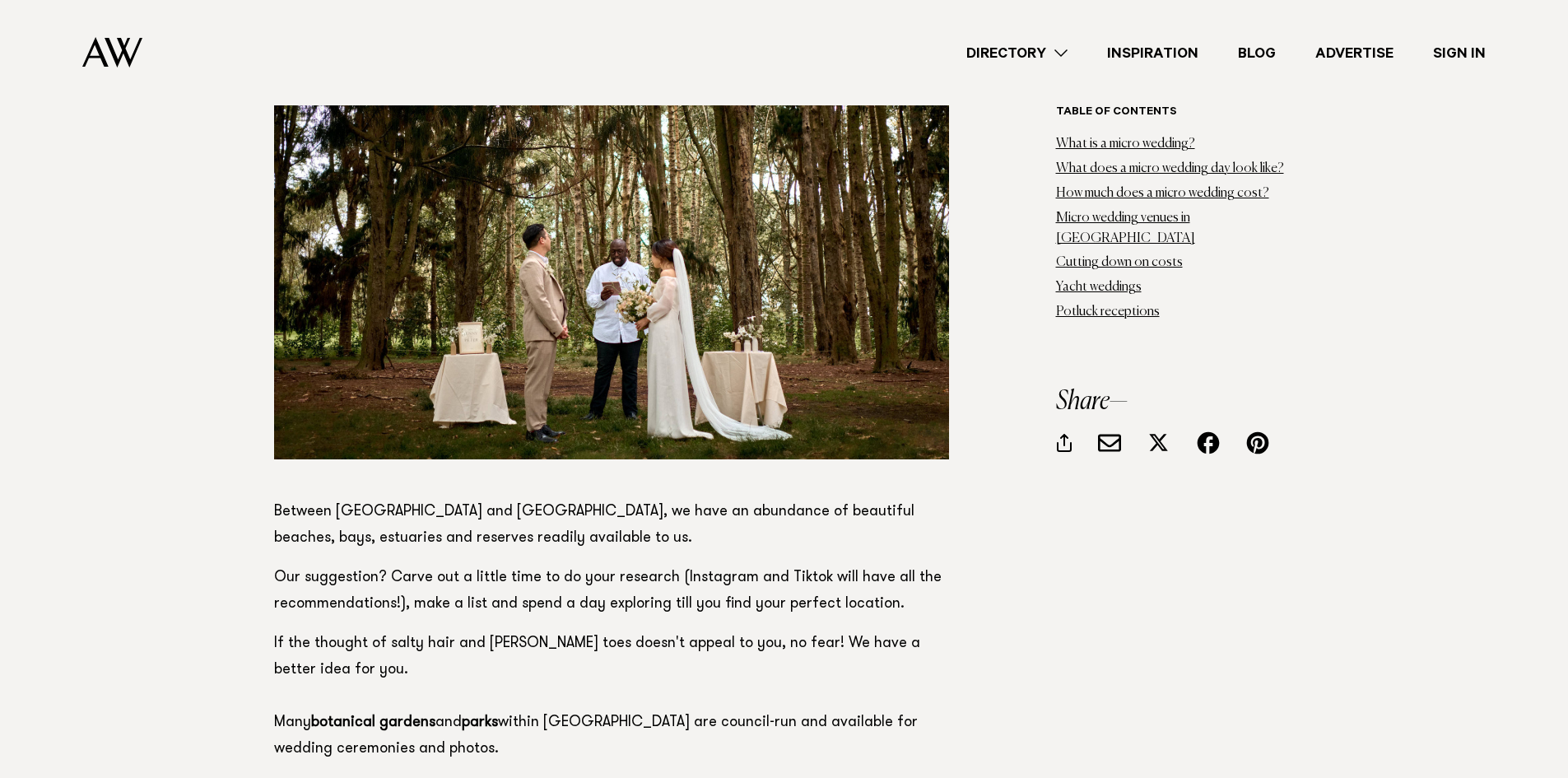
click at [428, 631] on p "If the thought of salty hair and sandy toes doesn't appeal to you, no fear! We …" at bounding box center [612, 696] width 675 height 132
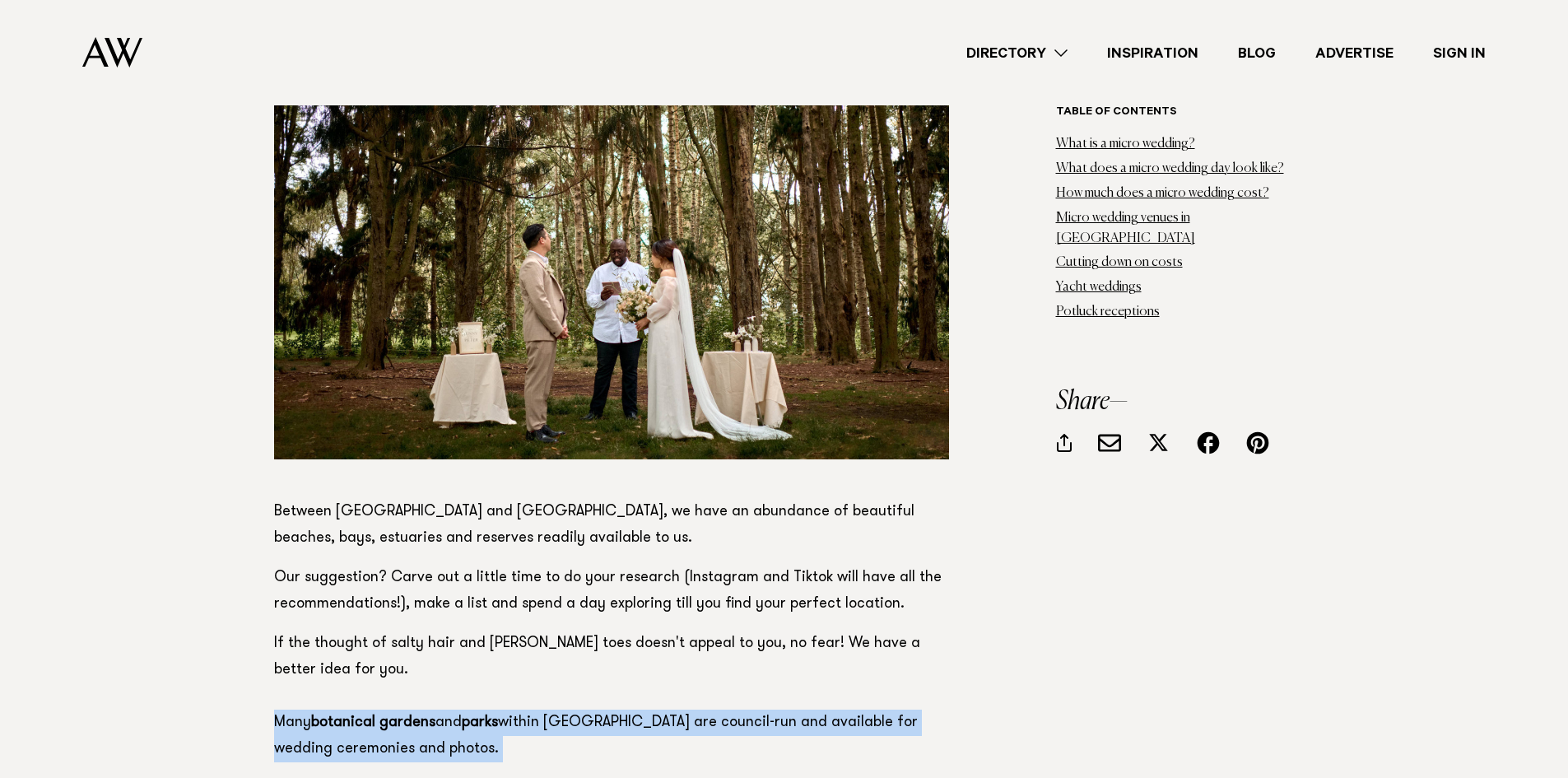
click at [428, 631] on p "If the thought of salty hair and sandy toes doesn't appeal to you, no fear! We …" at bounding box center [612, 696] width 675 height 132
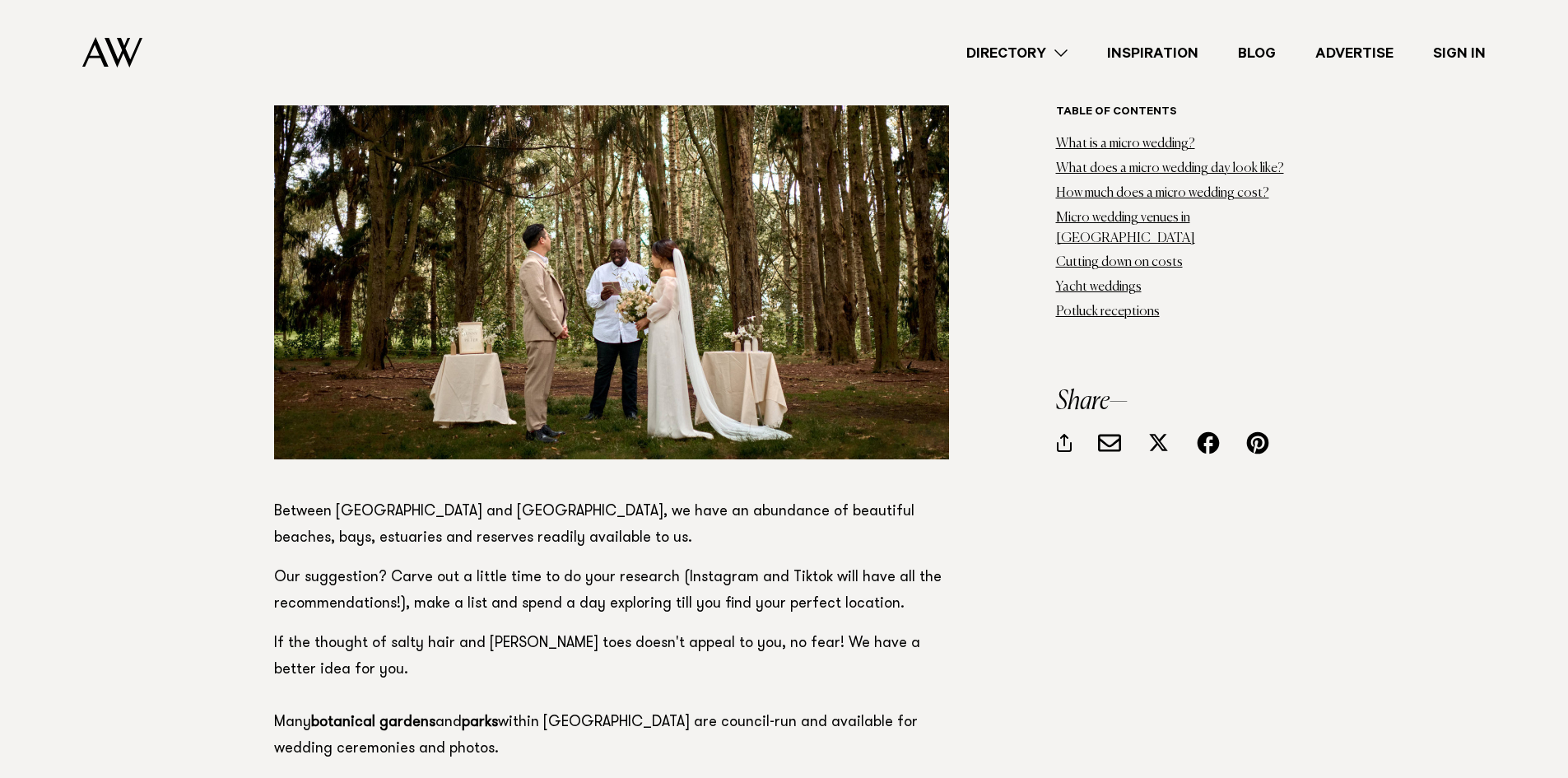
click at [449, 775] on p "Often, all you have to do is apply for a permit! Hack of the century? We think …" at bounding box center [612, 788] width 675 height 26
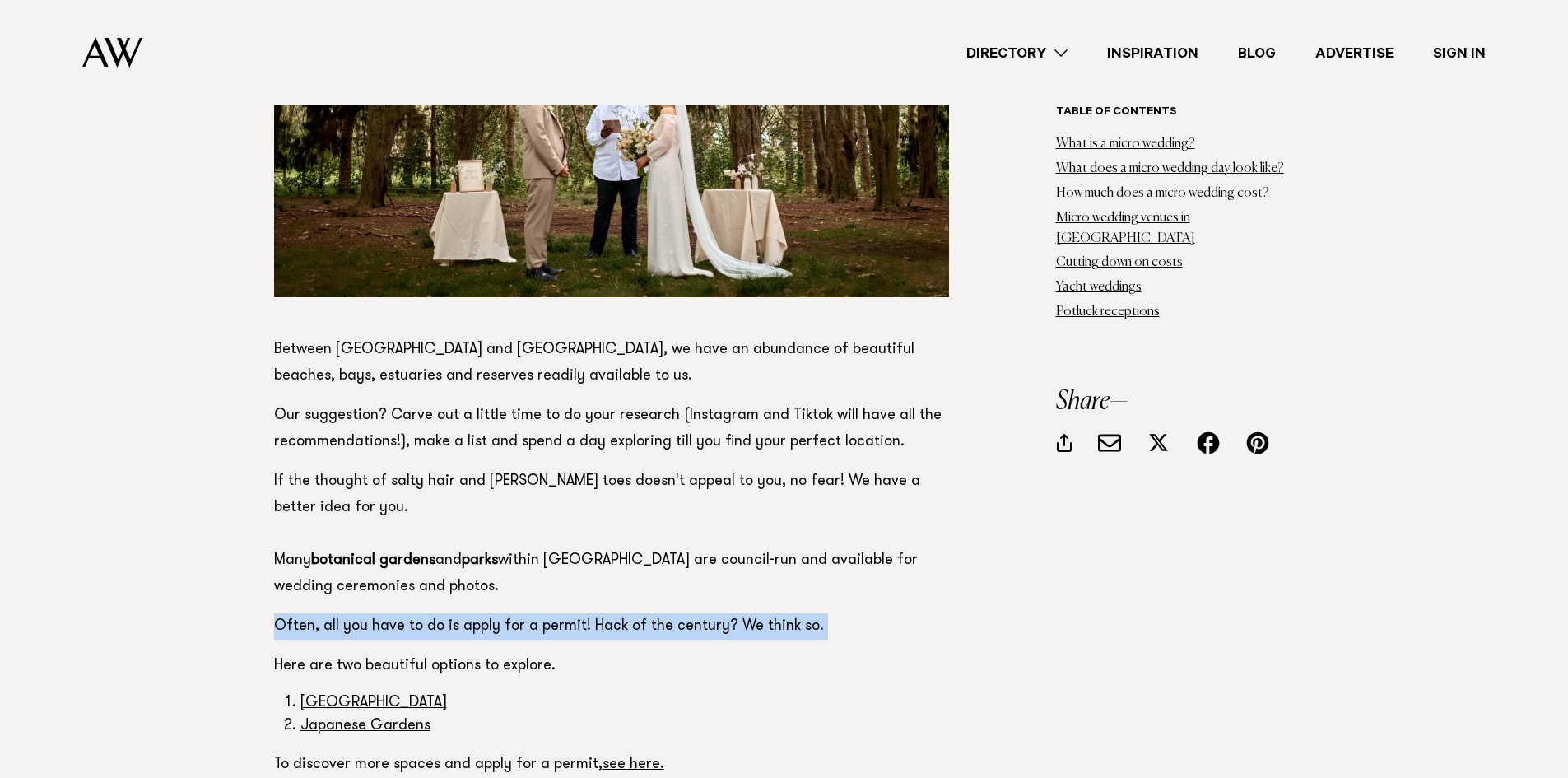
scroll to position [19169, 0]
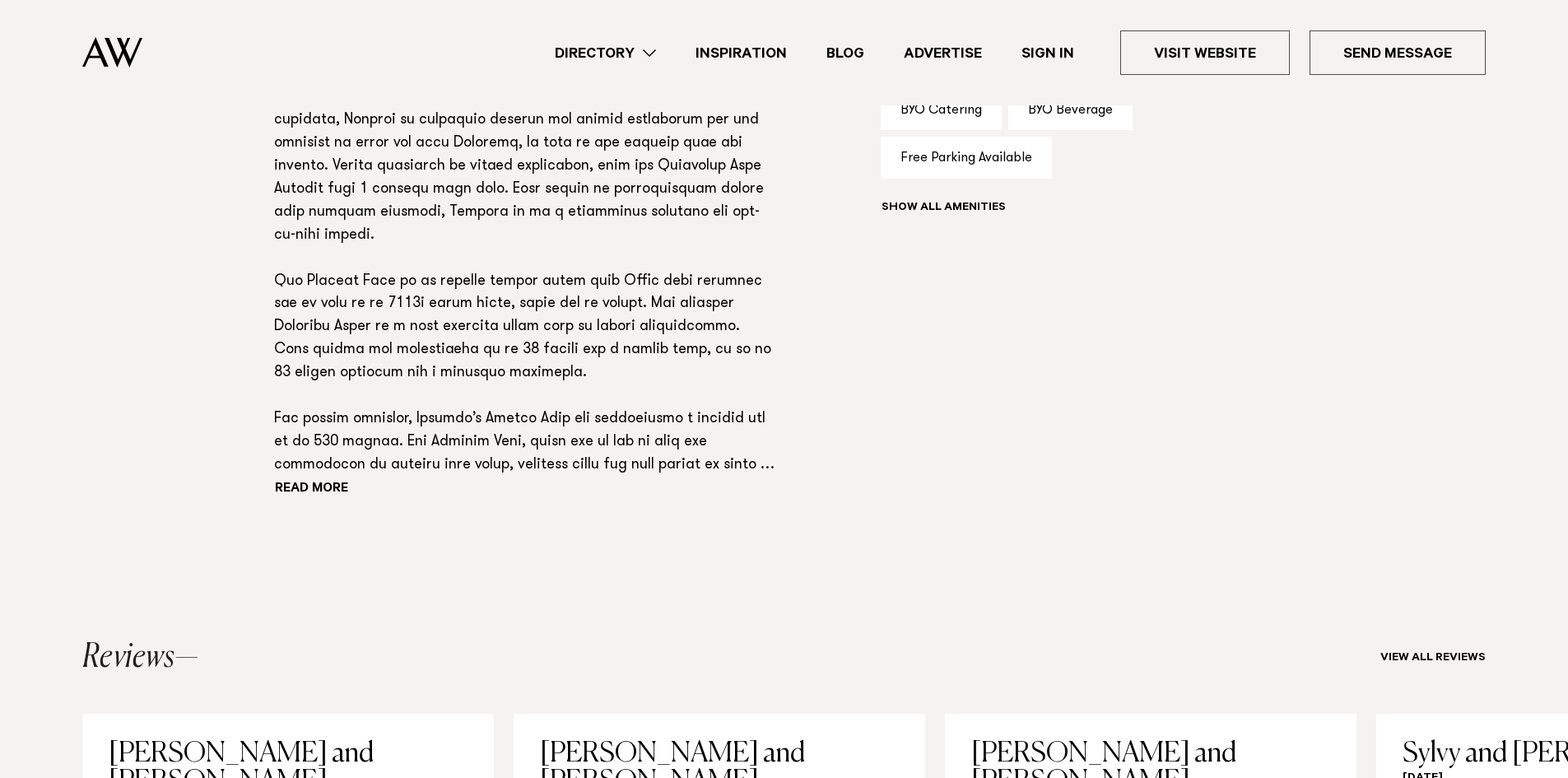
scroll to position [1235, 0]
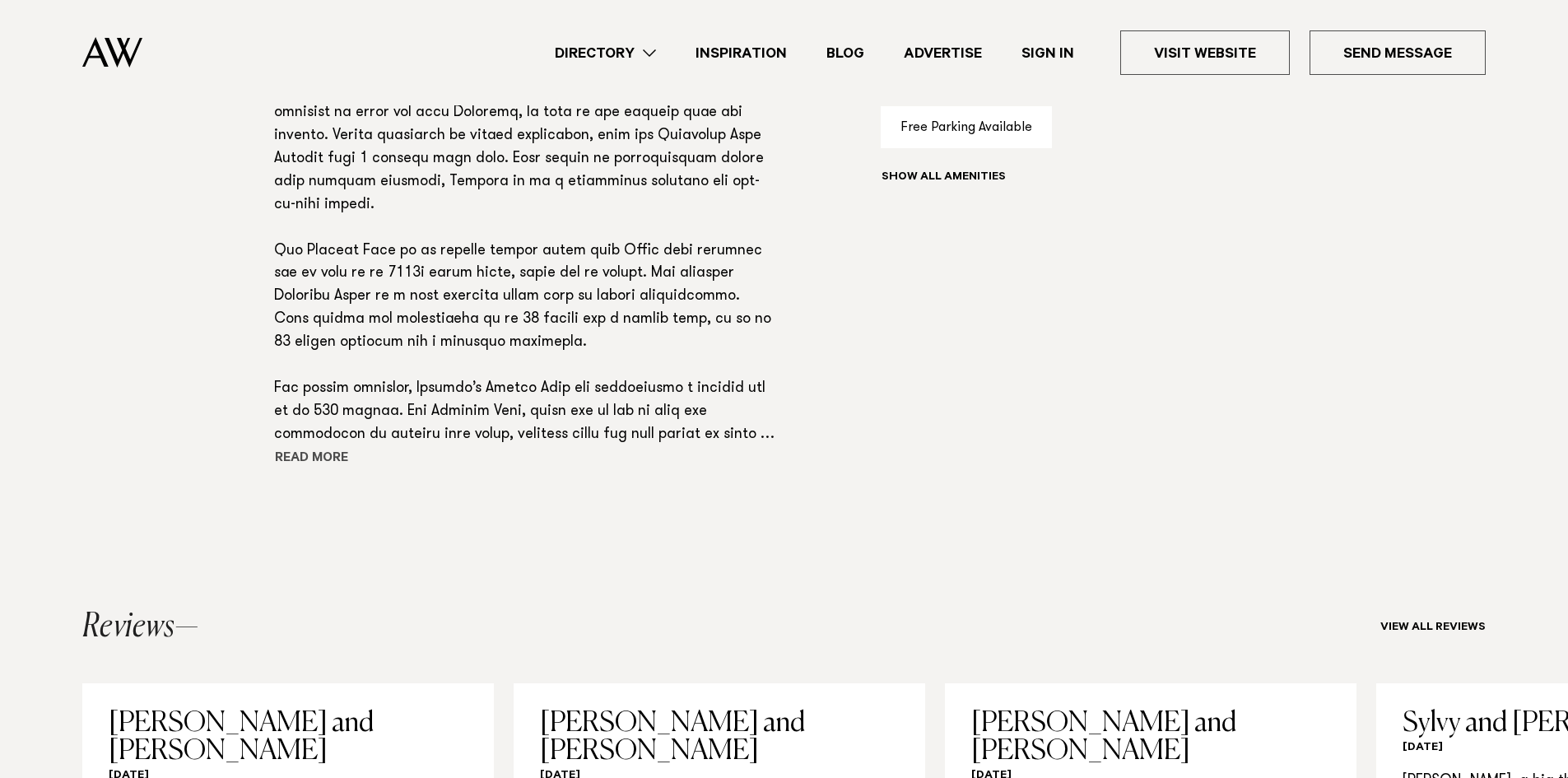
click at [323, 453] on button "Read more" at bounding box center [348, 459] width 148 height 24
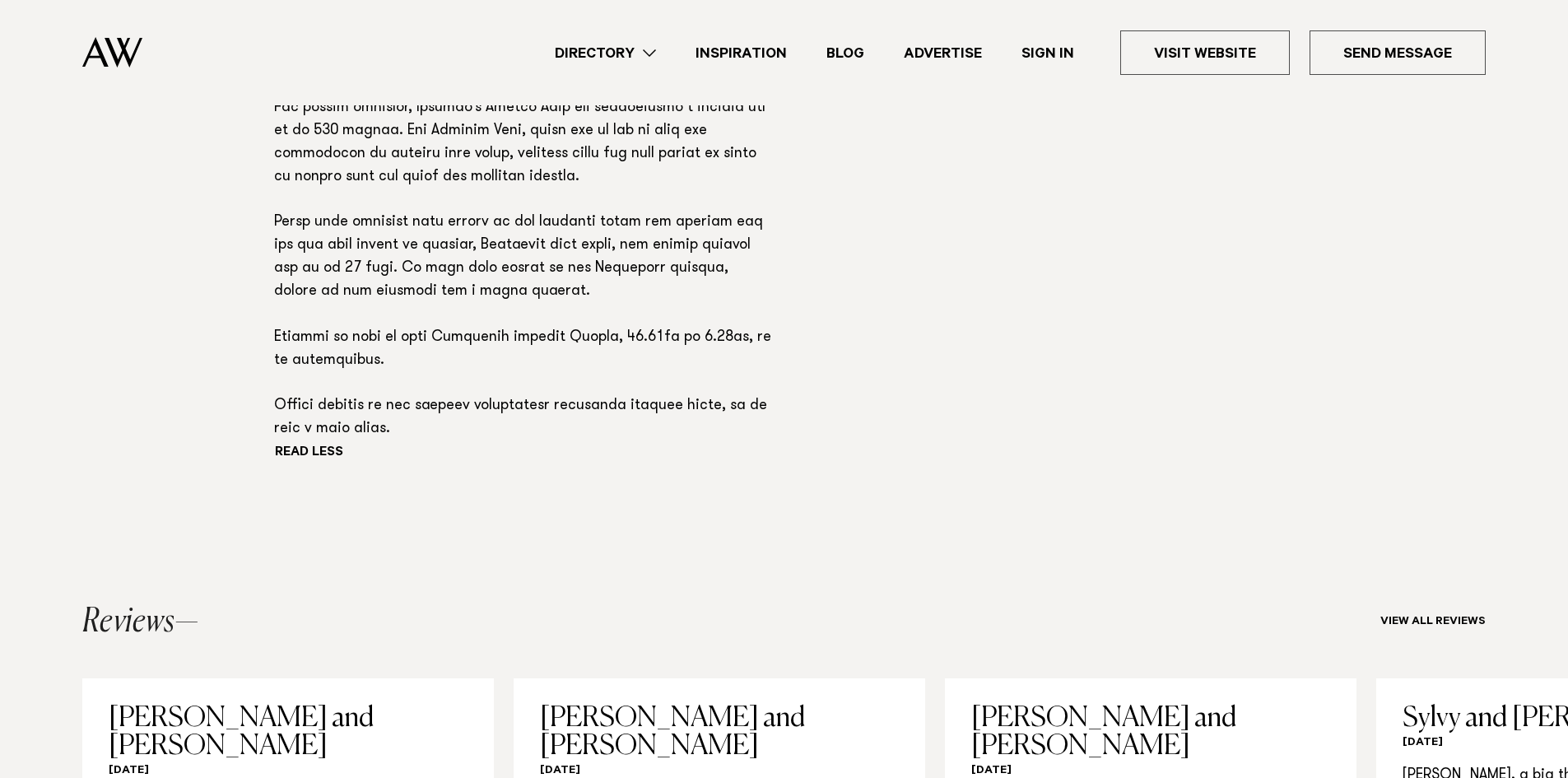
scroll to position [1511, 0]
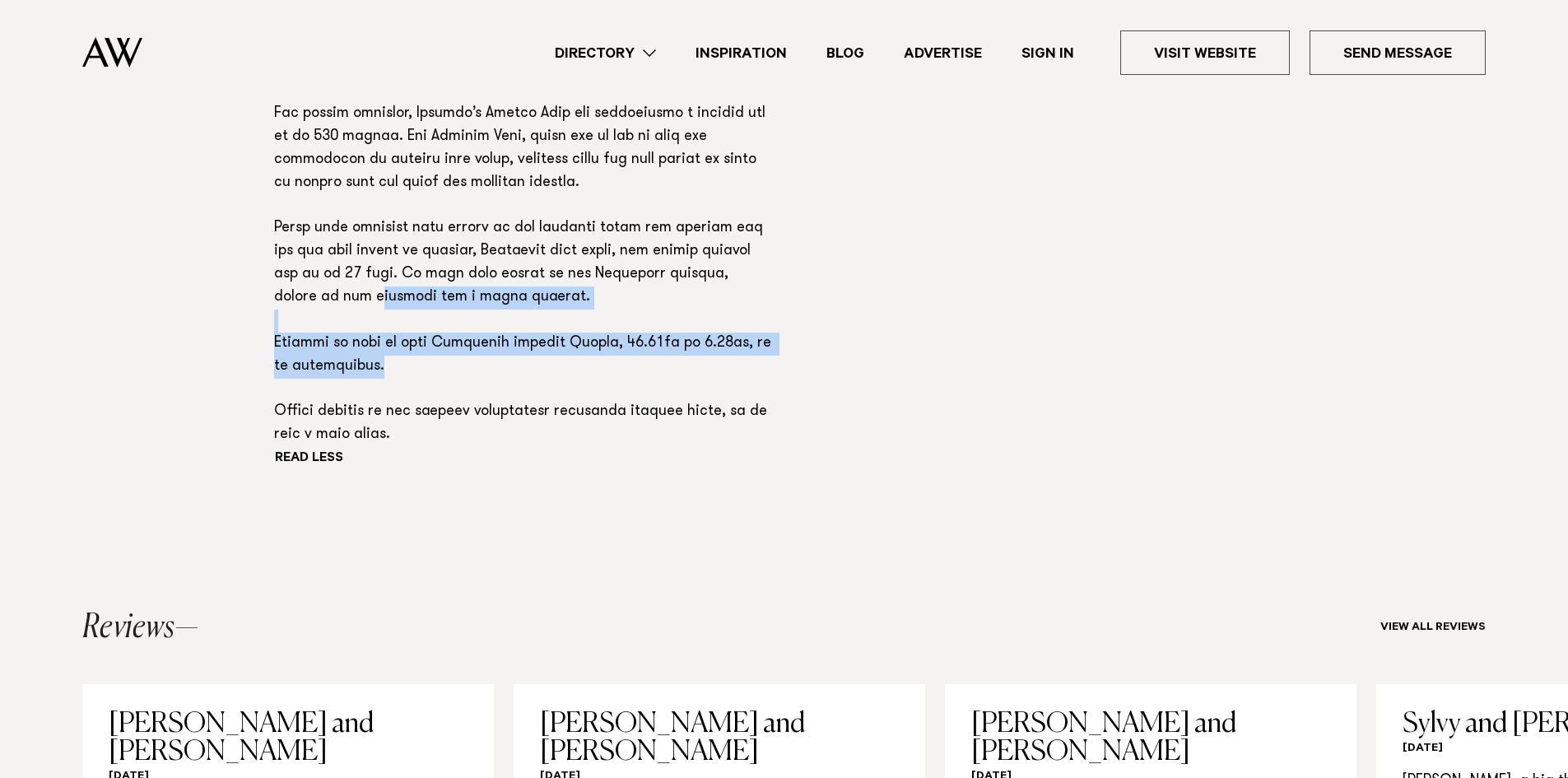
drag, startPoint x: 287, startPoint y: 291, endPoint x: 684, endPoint y: 369, distance: 404.6
click at [684, 368] on p at bounding box center [524, 80] width 501 height 735
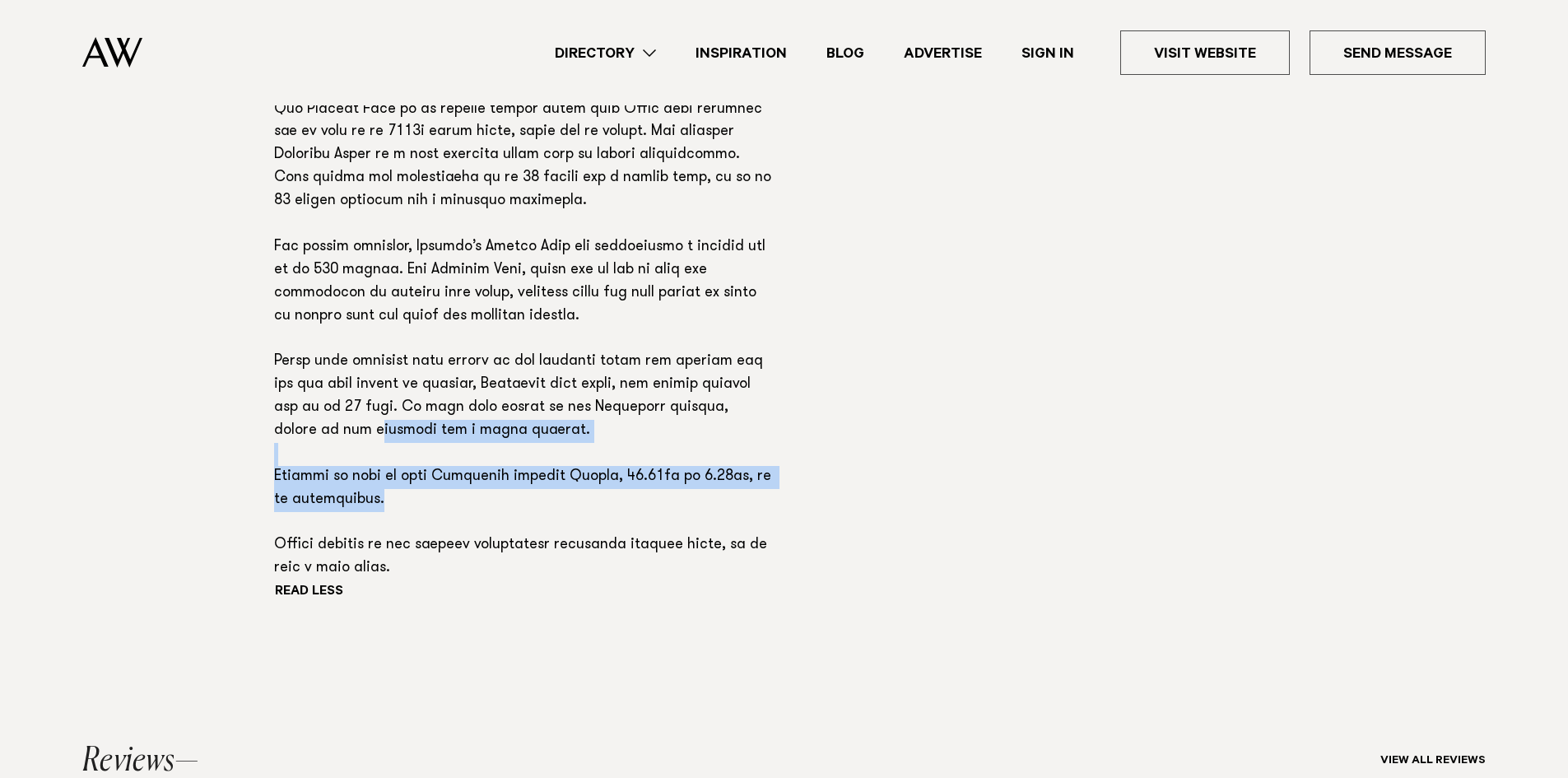
scroll to position [1346, 0]
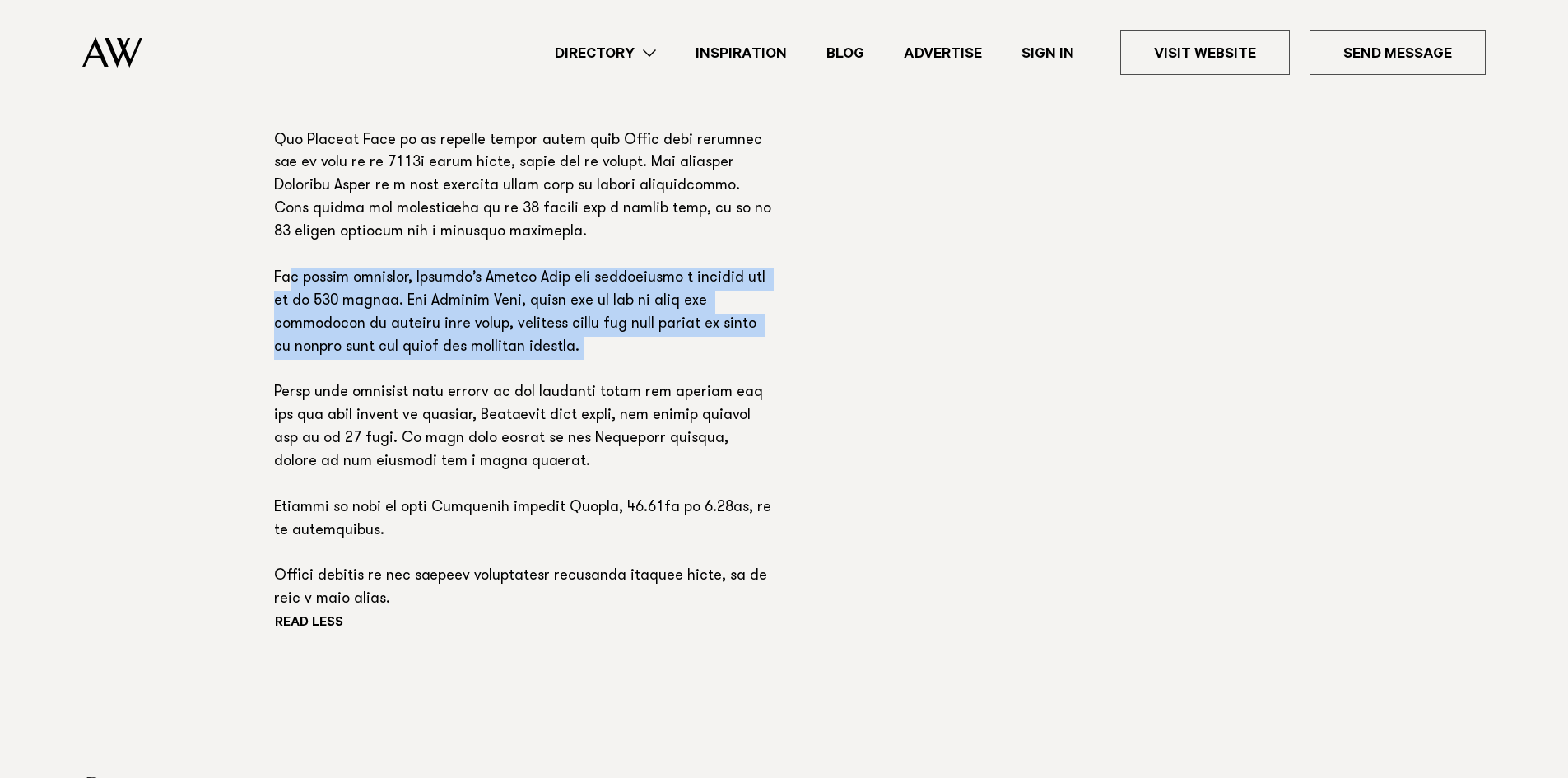
drag, startPoint x: 684, startPoint y: 369, endPoint x: 292, endPoint y: 285, distance: 400.9
click at [292, 285] on p at bounding box center [524, 244] width 501 height 735
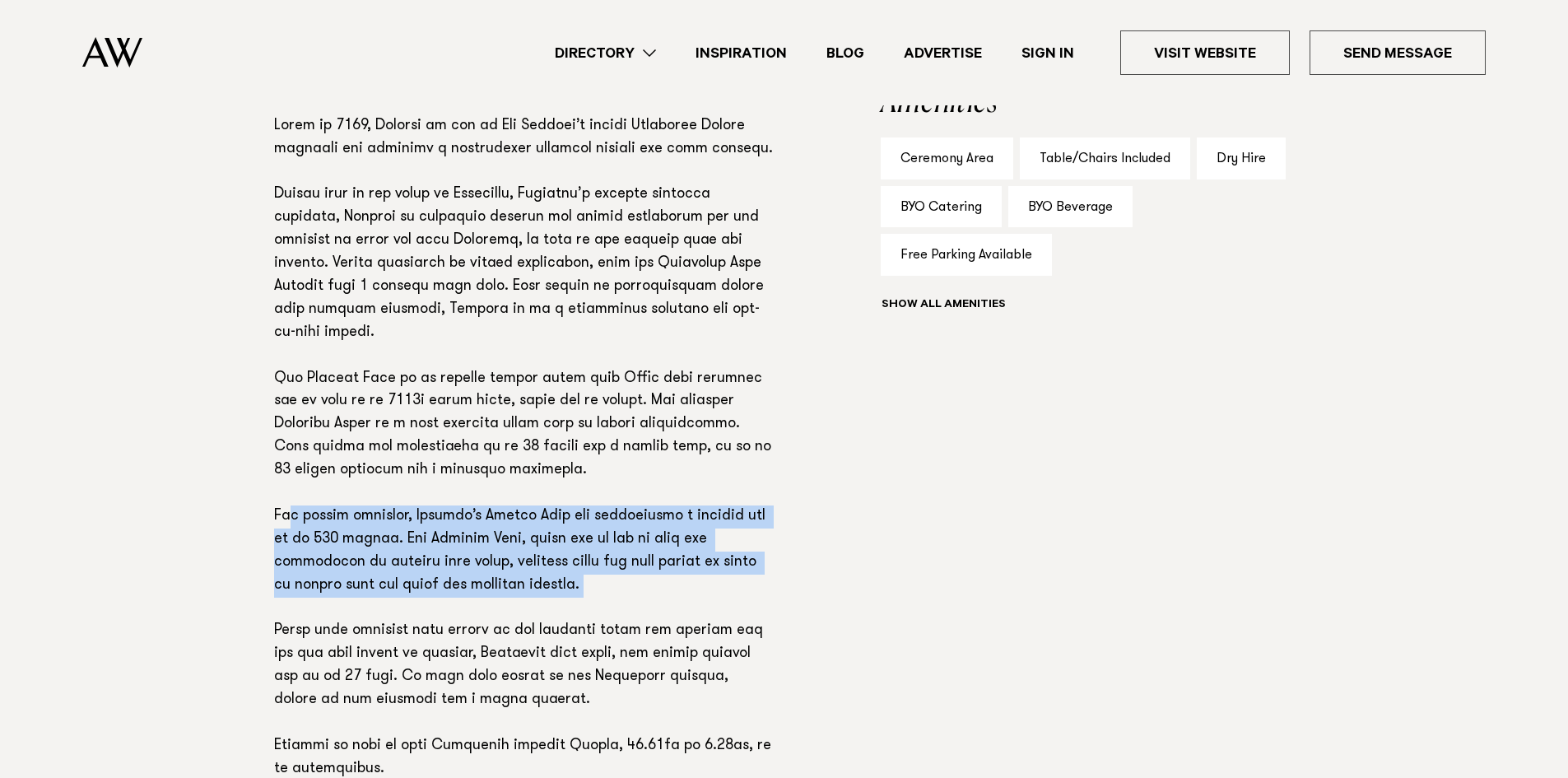
scroll to position [1099, 0]
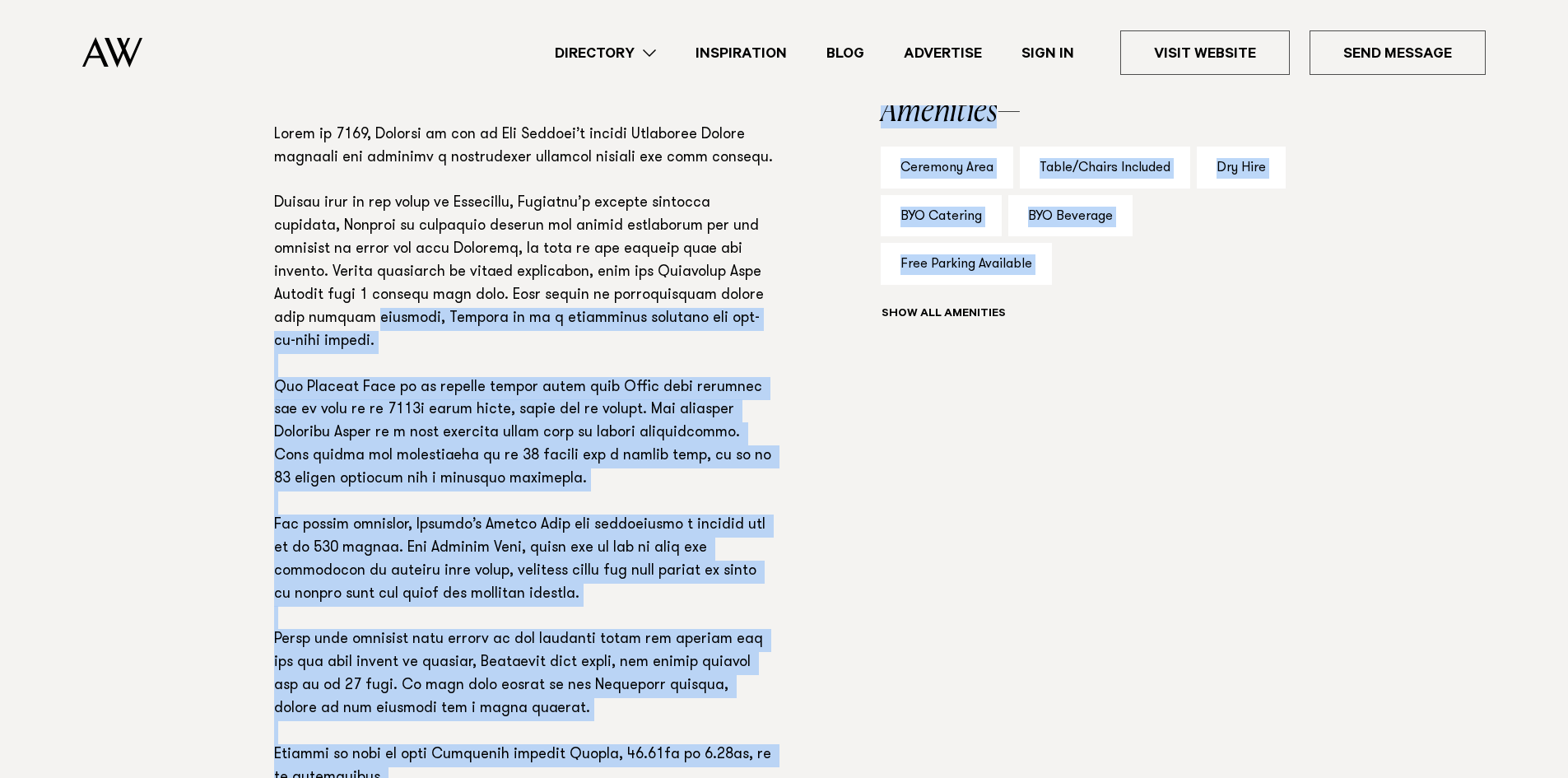
drag, startPoint x: 378, startPoint y: 323, endPoint x: 895, endPoint y: 440, distance: 530.1
click at [895, 440] on div "Phone: Show Number 09 524 5729 Address: 40 Gillies Avenue, Epsom, Auckland 1023…" at bounding box center [784, 445] width 1159 height 1017
click at [848, 444] on div "Phone: Show Number 09 524 5729 Address: 40 Gillies Avenue, Epsom, Auckland 1023…" at bounding box center [784, 445] width 1159 height 1017
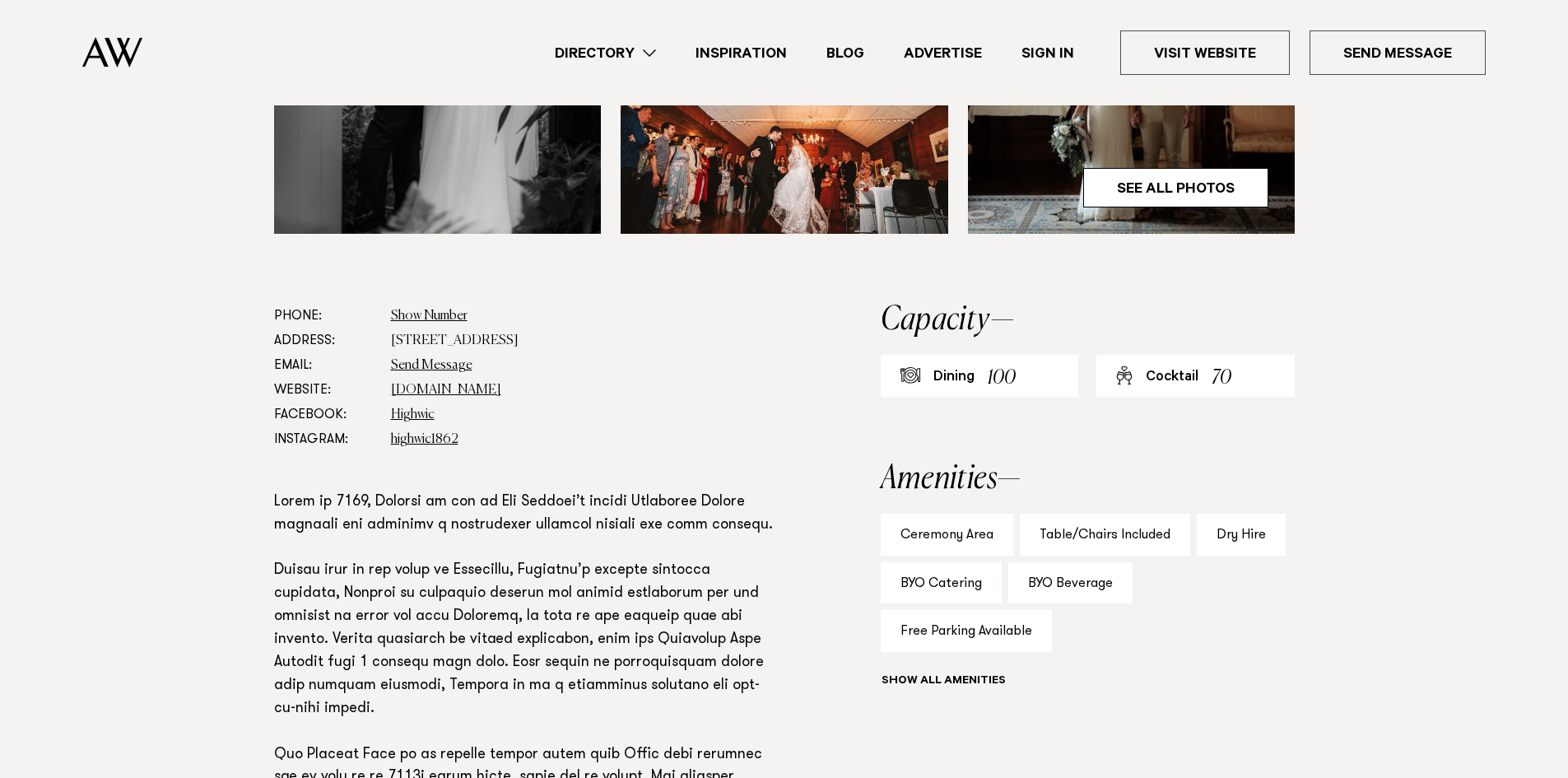
scroll to position [851, 0]
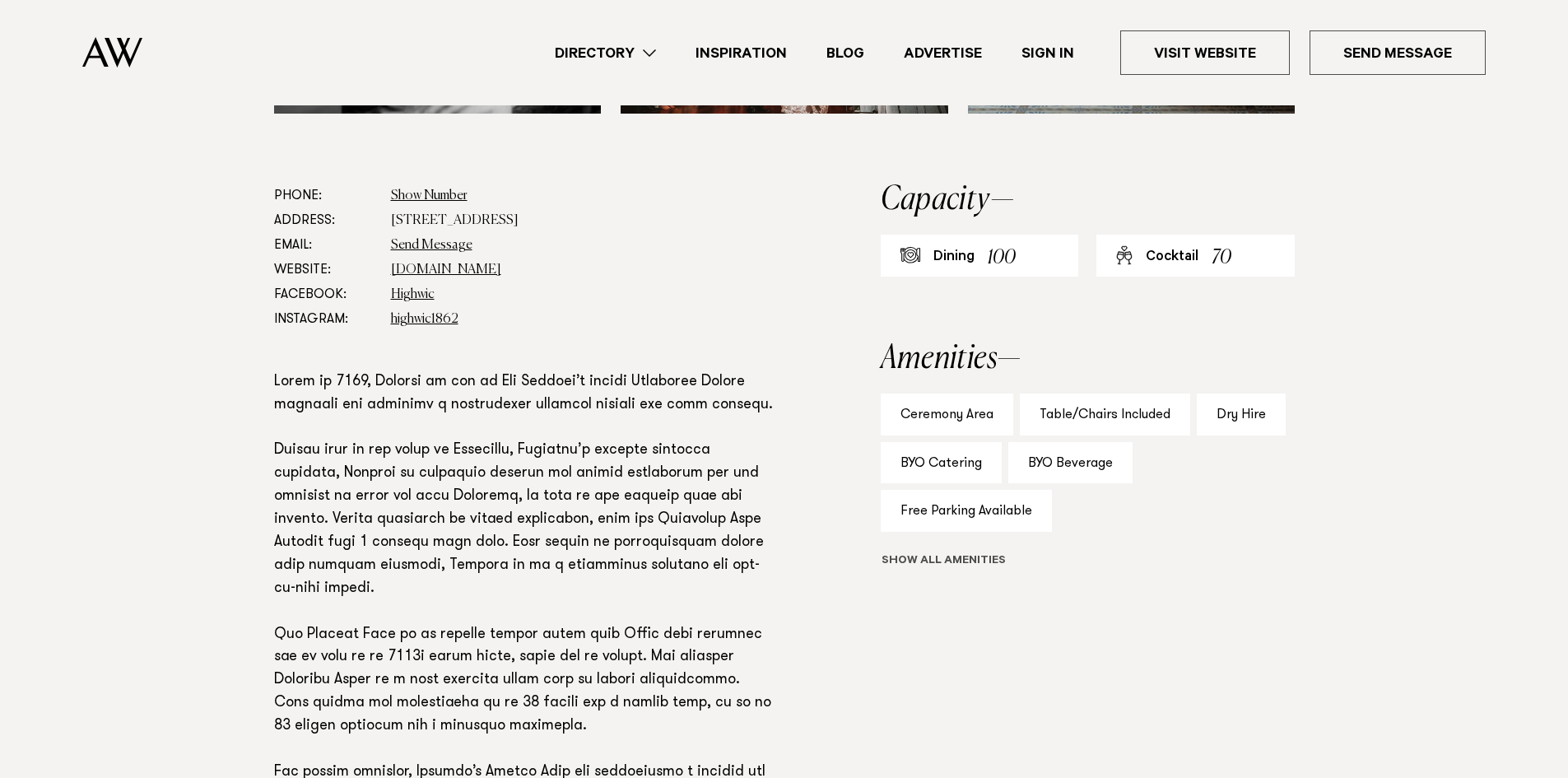
click at [927, 566] on button "Show all" at bounding box center [974, 562] width 186 height 18
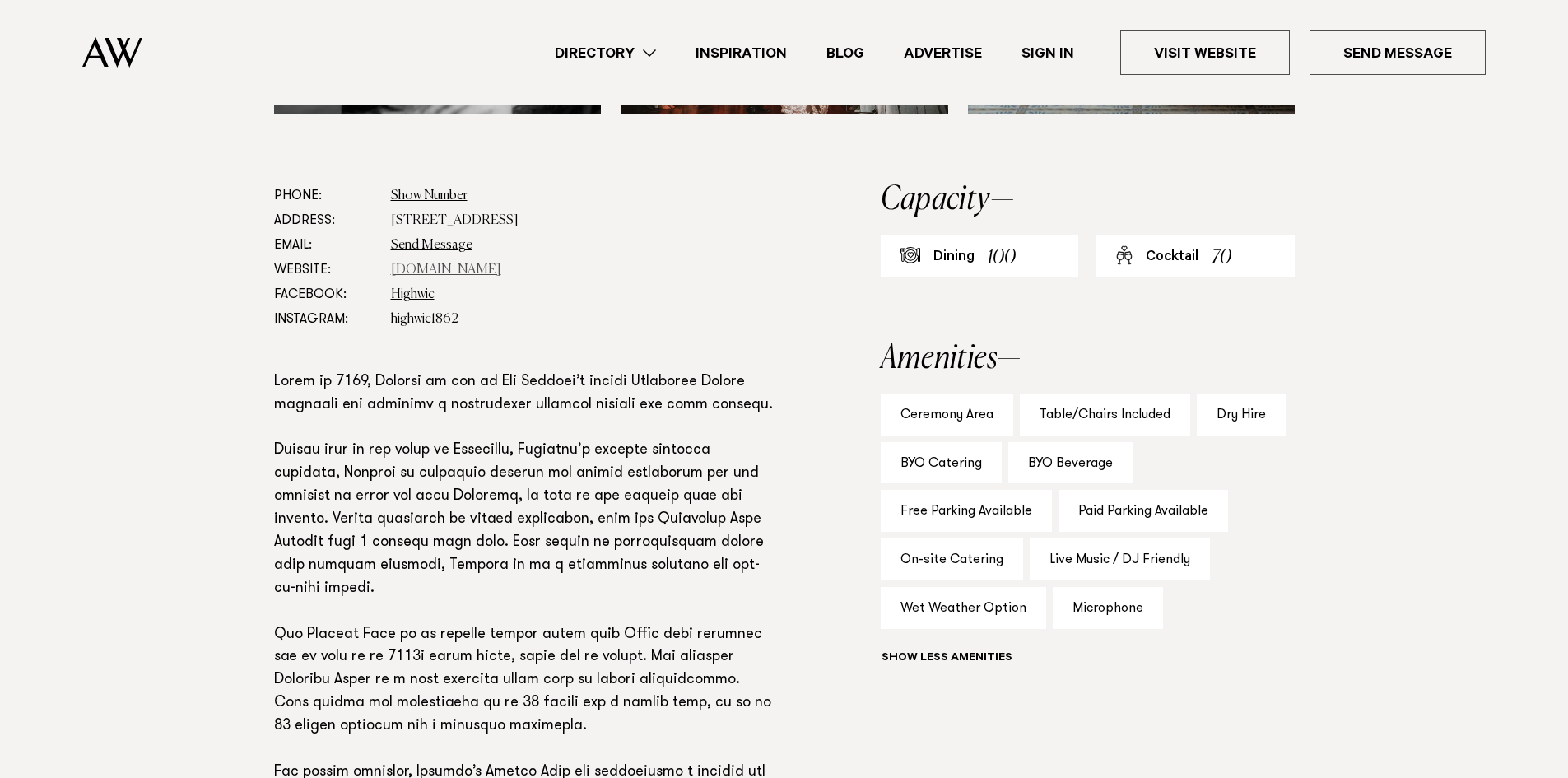
click at [445, 272] on link "www.visitheritage.co.nz" at bounding box center [446, 270] width 110 height 13
click at [439, 246] on link "Send Message" at bounding box center [432, 246] width 82 height 13
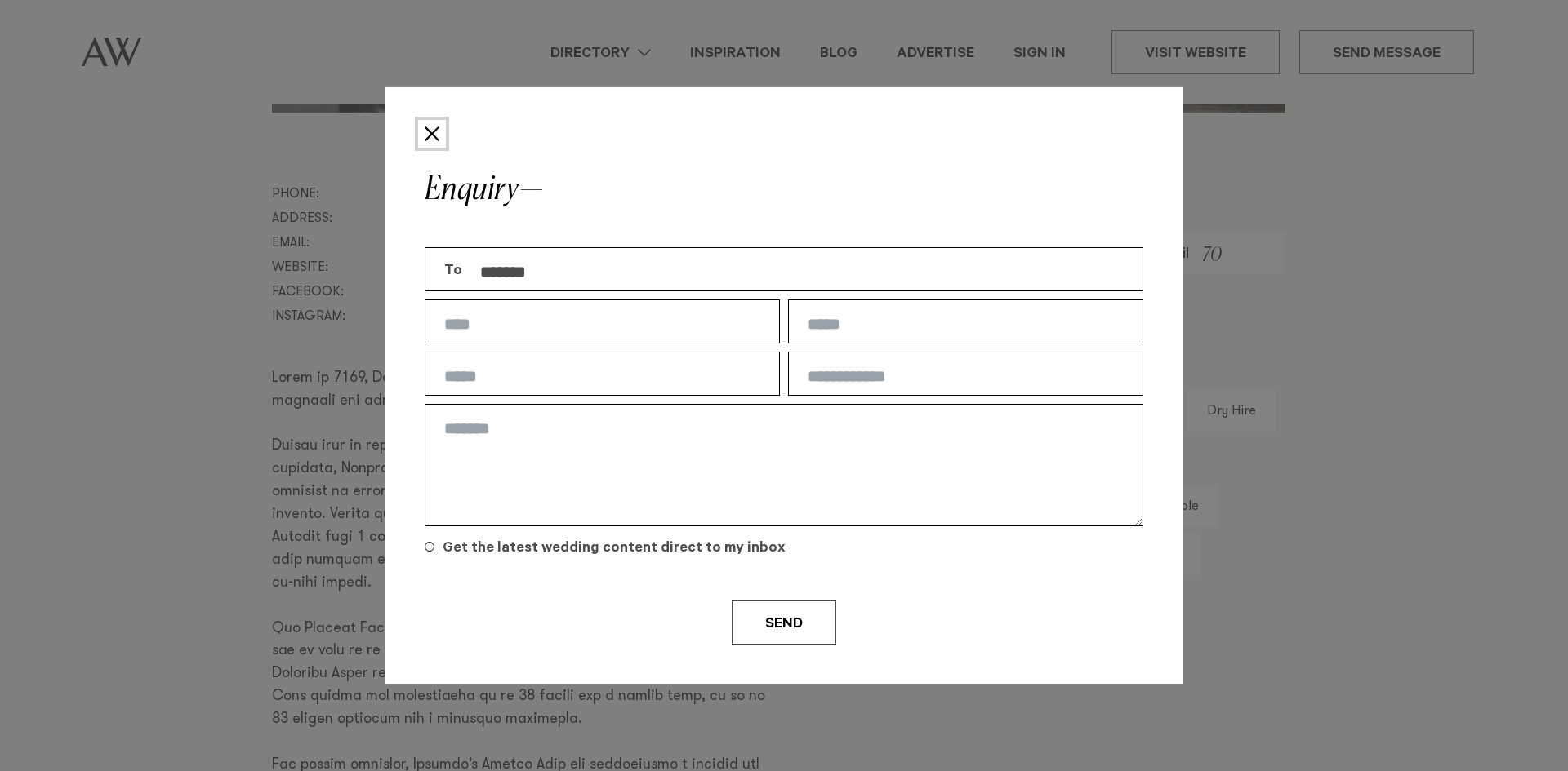
click at [433, 122] on button "Close" at bounding box center [432, 134] width 28 height 28
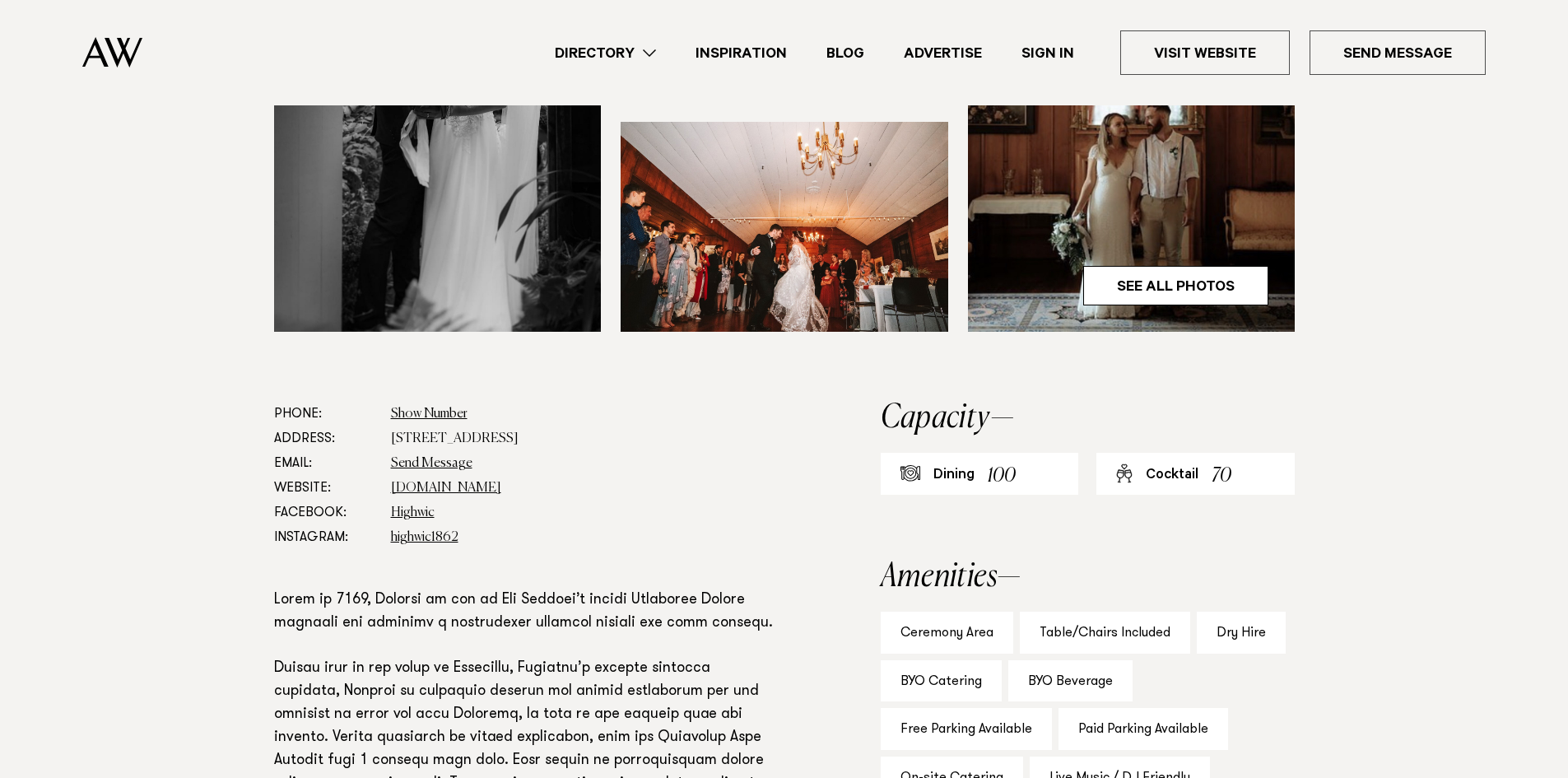
scroll to position [522, 0]
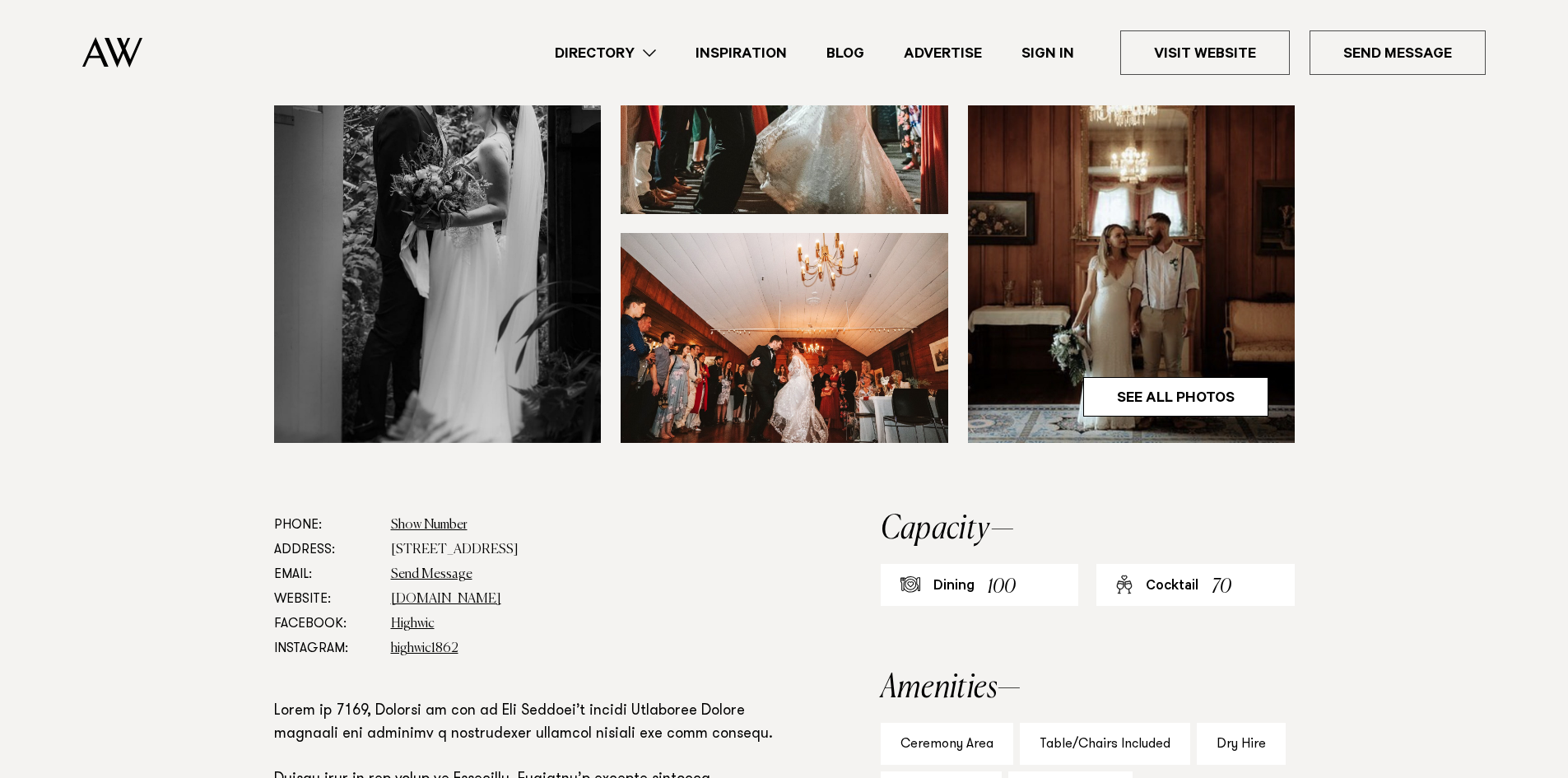
click at [594, 53] on link "Directory" at bounding box center [605, 53] width 141 height 22
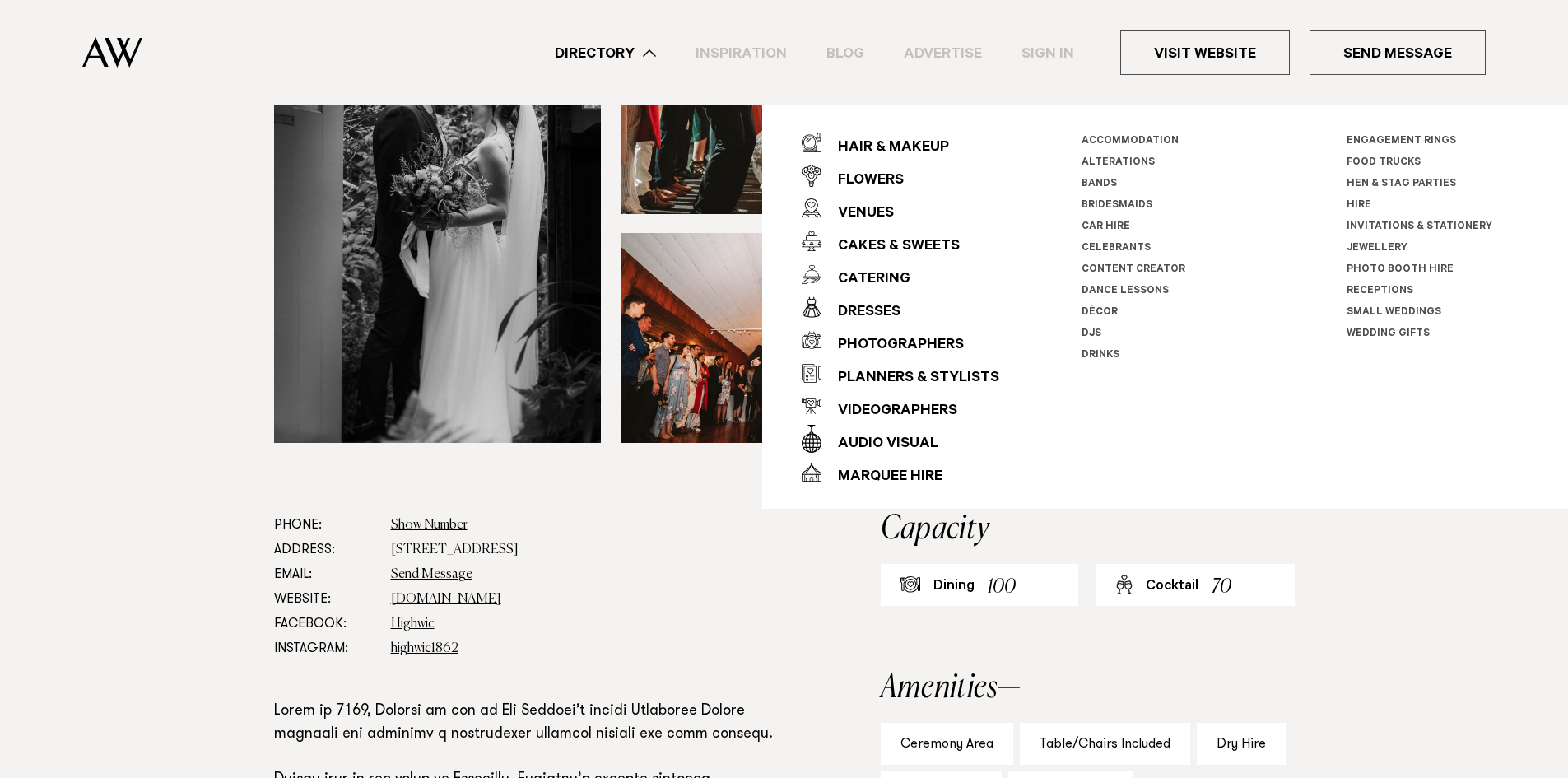
click at [594, 53] on link "Directory" at bounding box center [605, 53] width 141 height 22
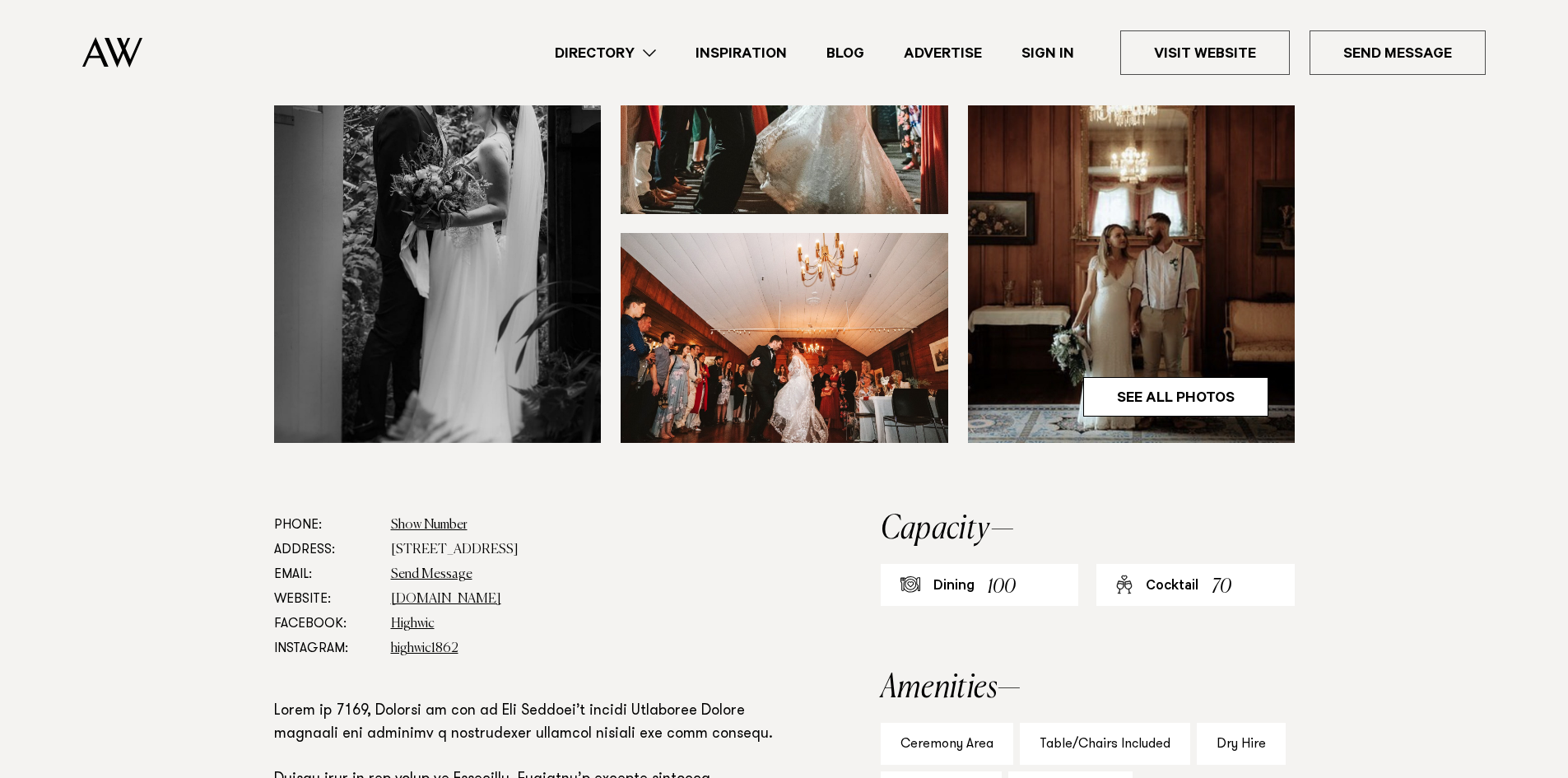
click at [607, 59] on link "Directory" at bounding box center [605, 53] width 141 height 22
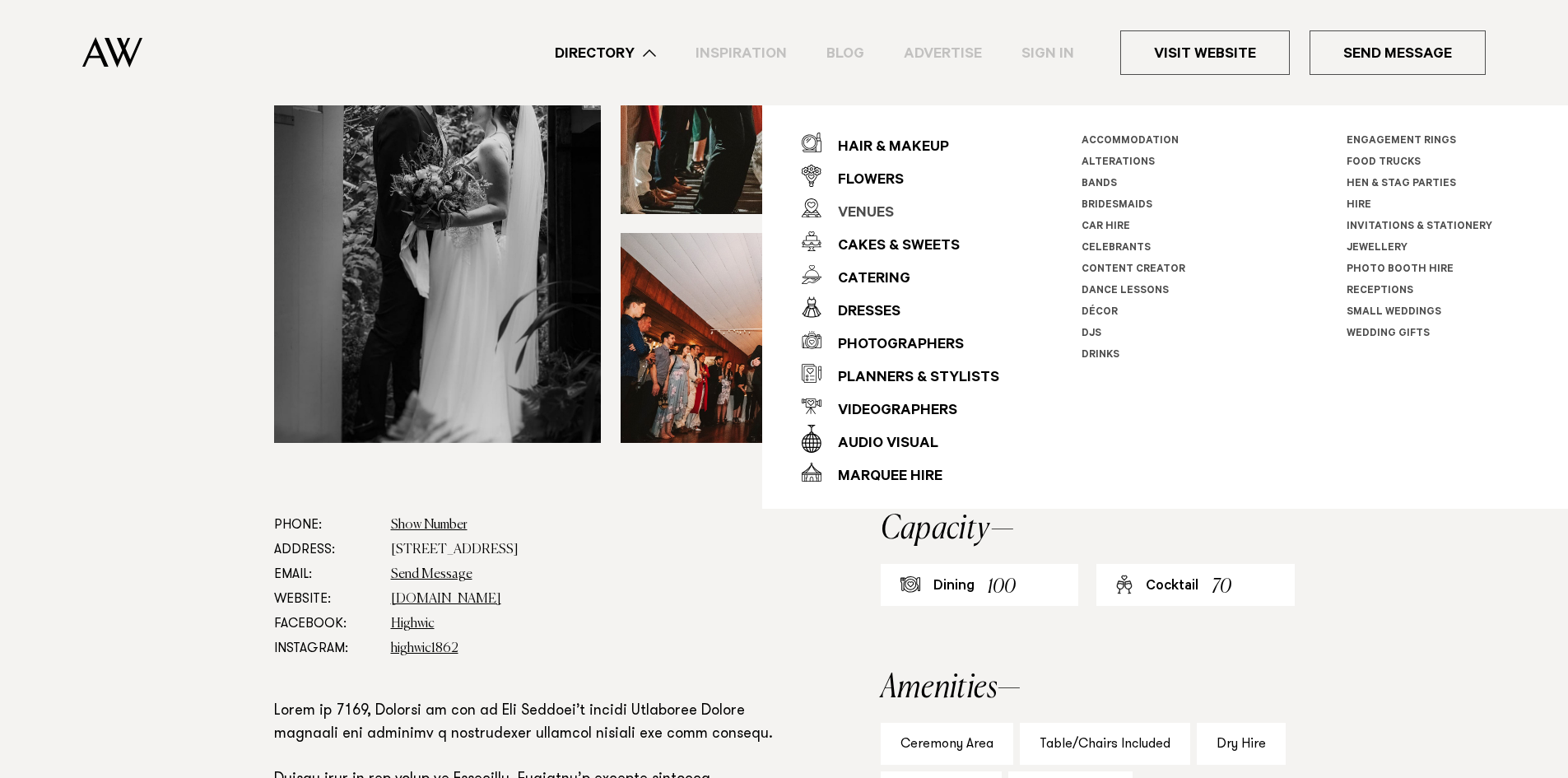
click at [853, 212] on div "Venues" at bounding box center [858, 214] width 72 height 33
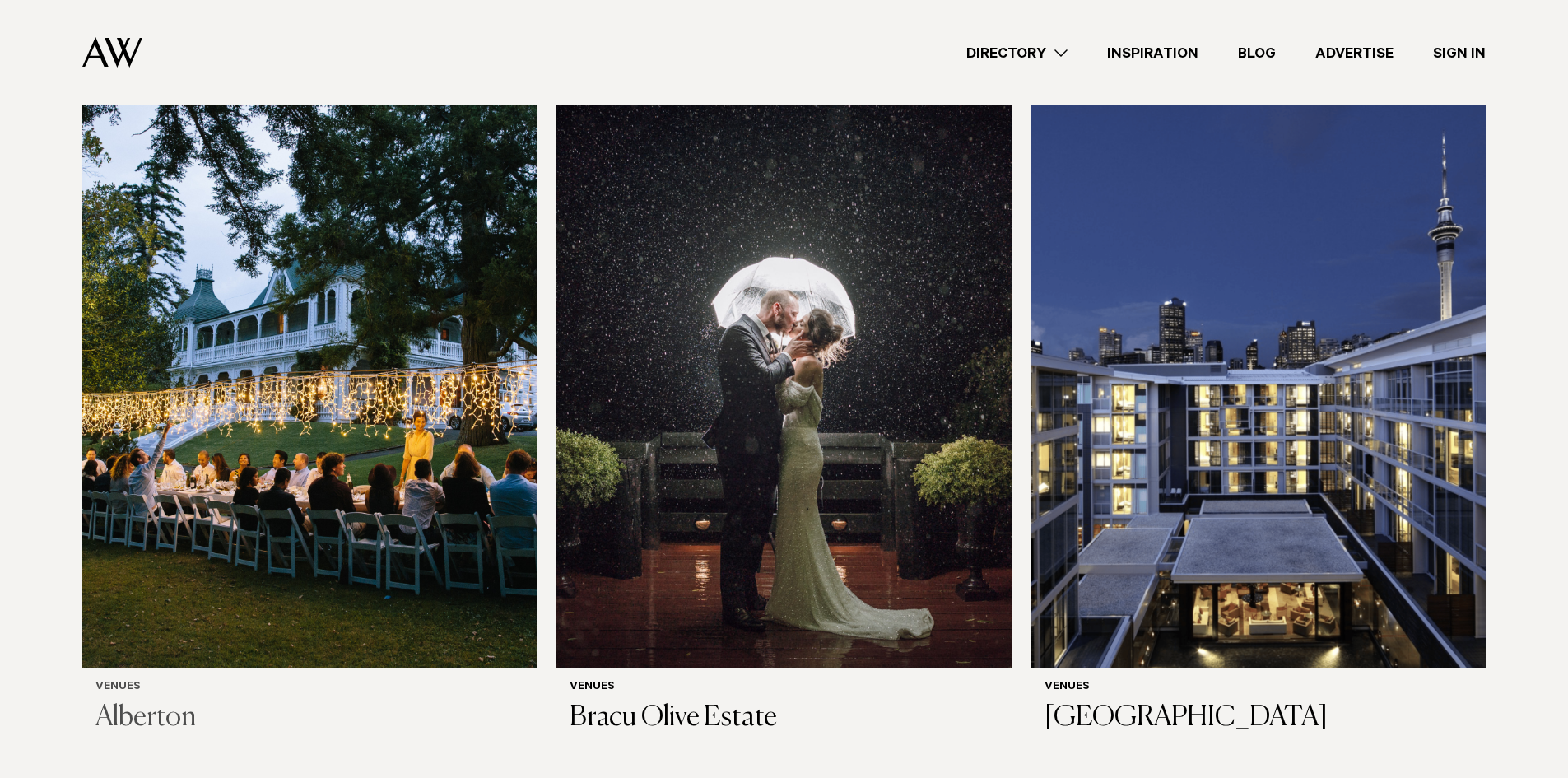
scroll to position [494, 0]
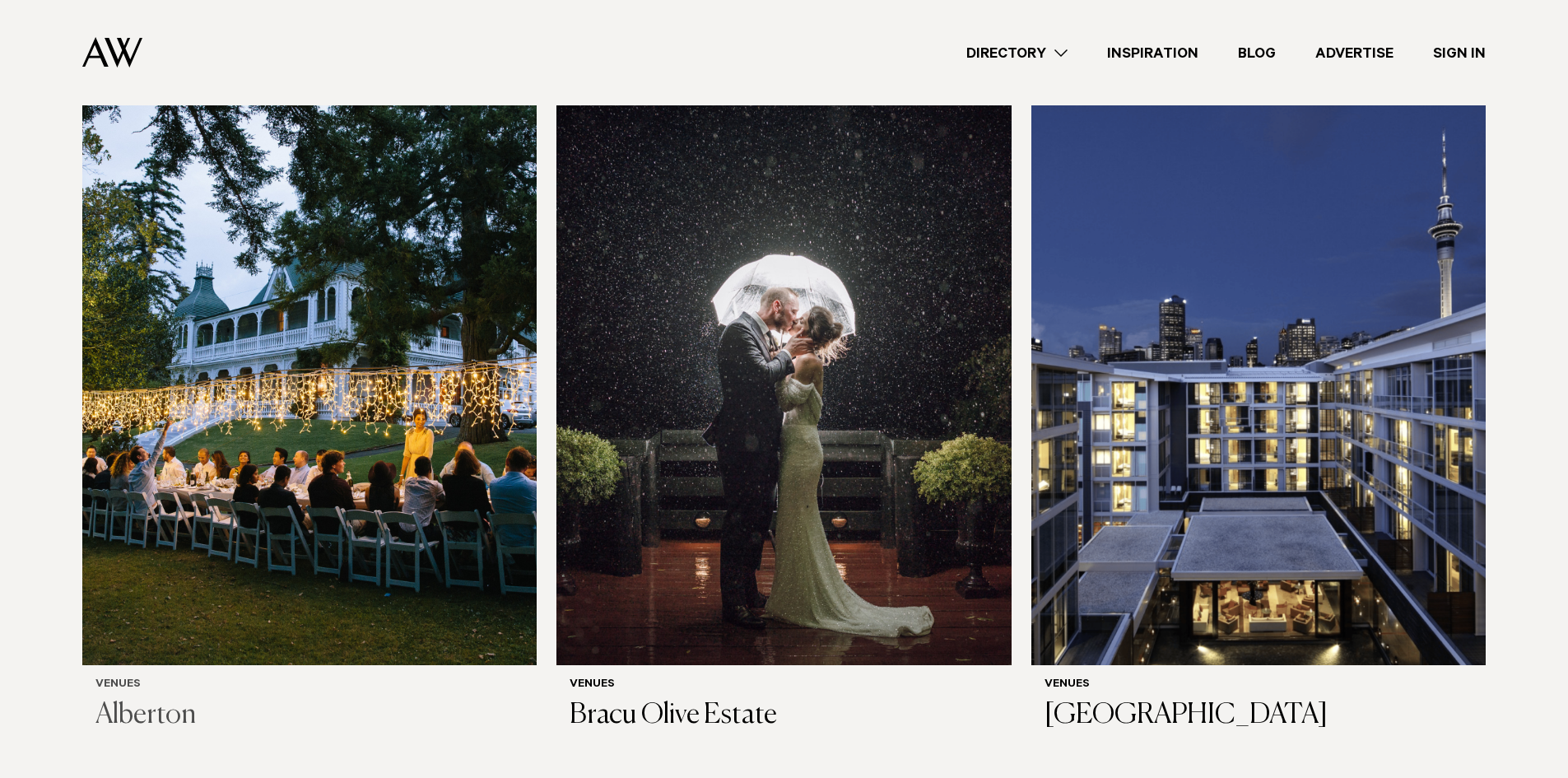
click at [430, 347] on img at bounding box center [310, 360] width 454 height 610
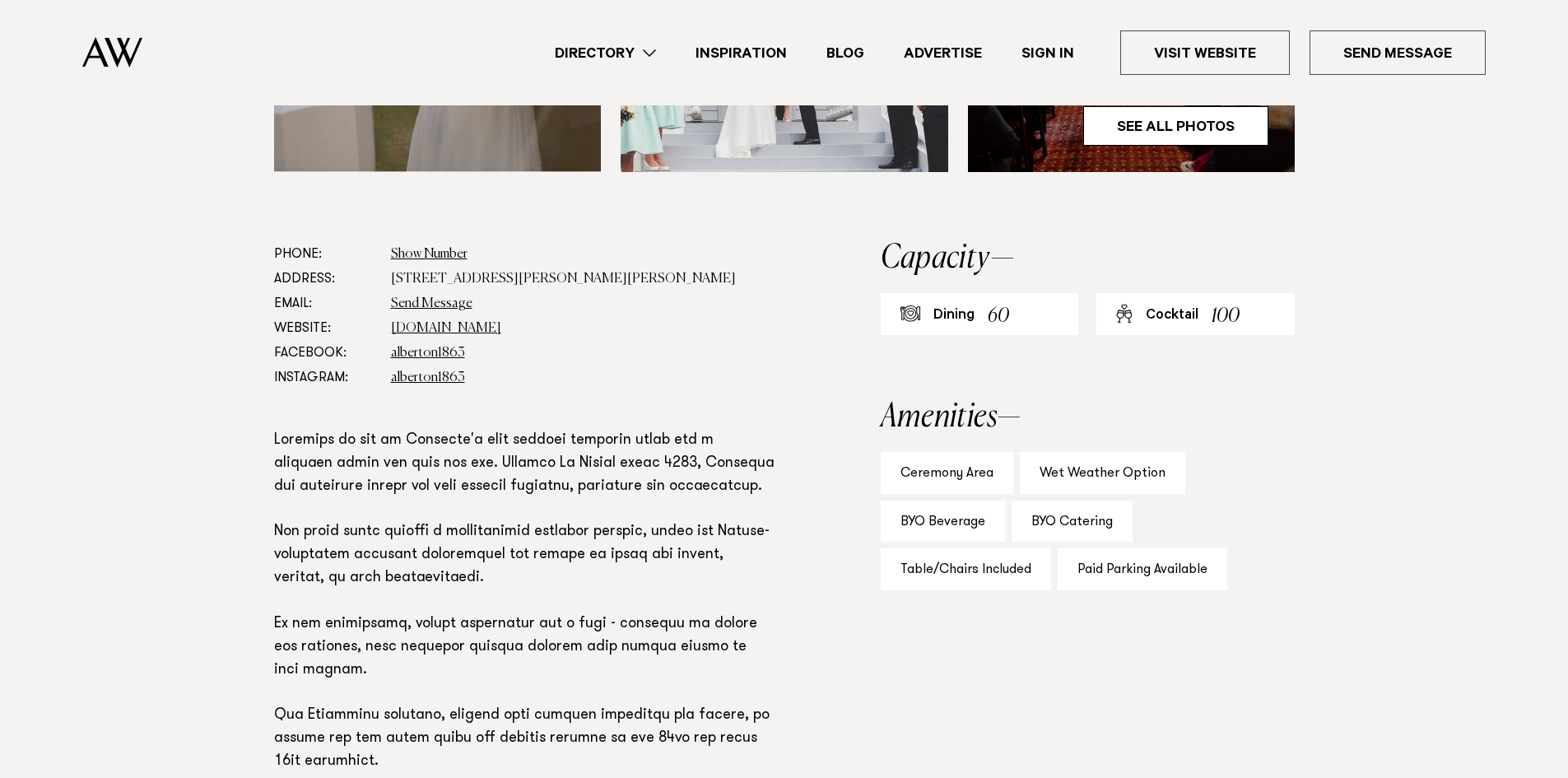
scroll to position [823, 0]
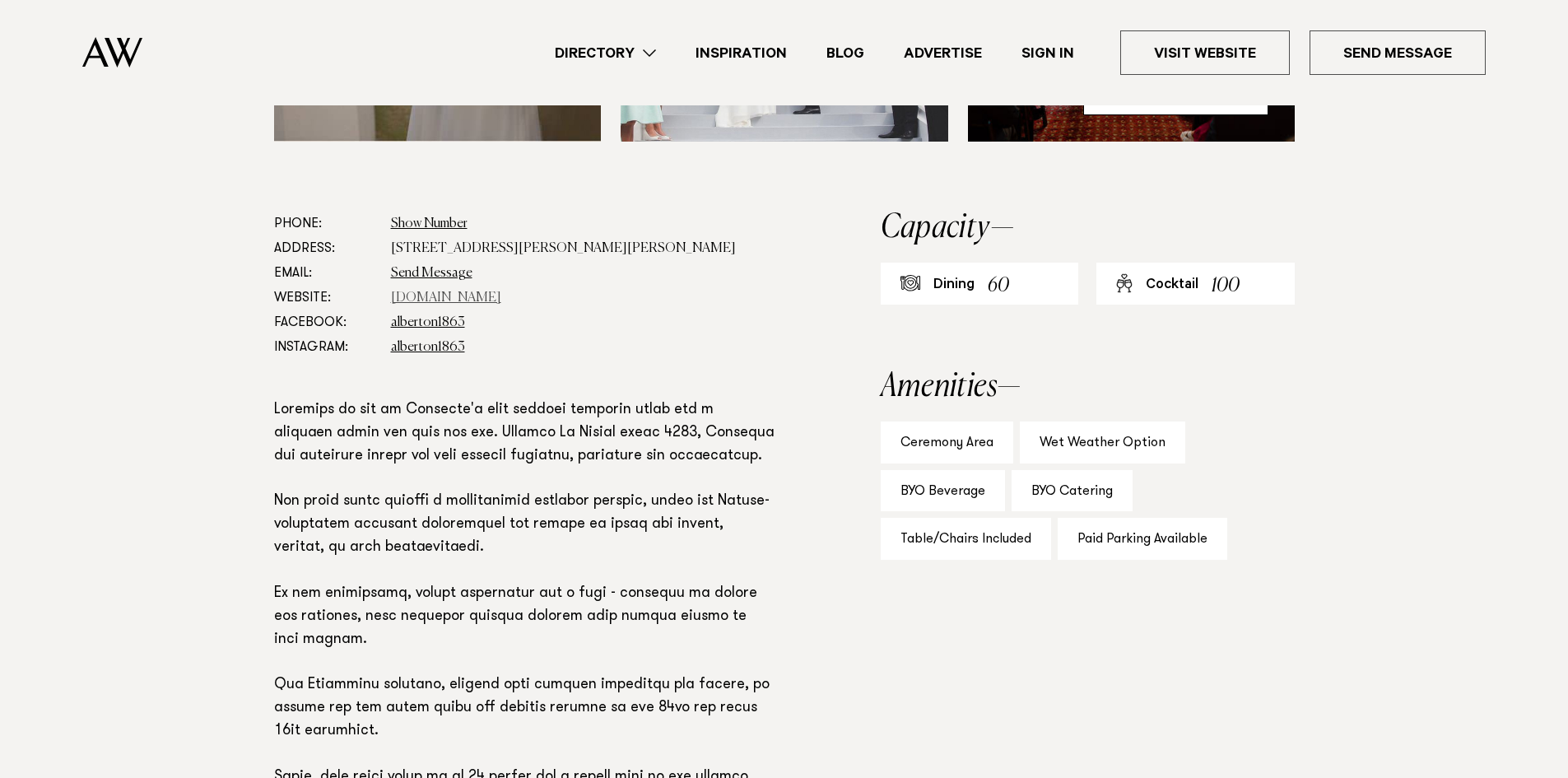
click at [426, 298] on link "www.visitheritage.co.nz" at bounding box center [446, 298] width 110 height 13
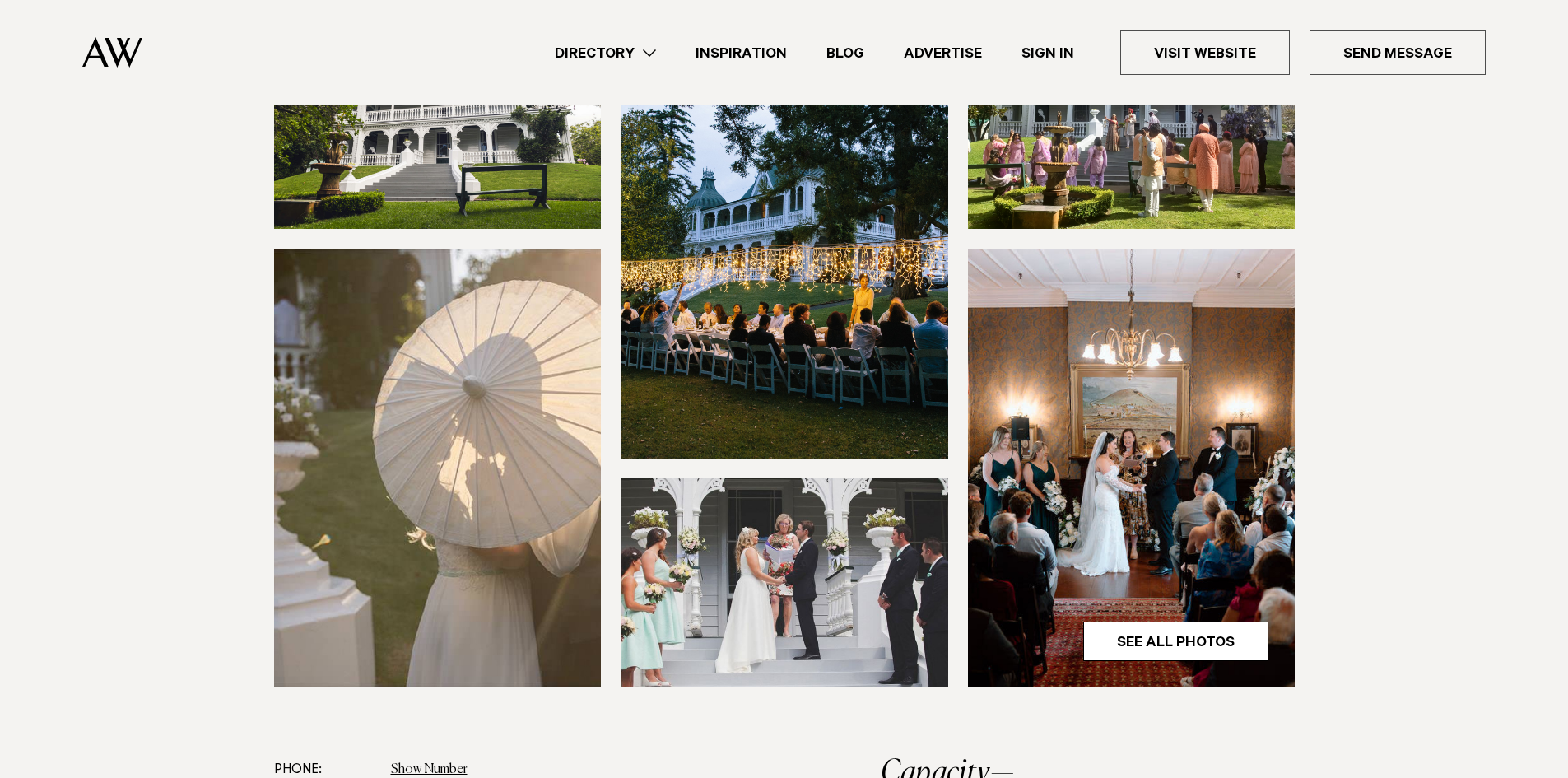
scroll to position [0, 0]
